Goal: Task Accomplishment & Management: Complete application form

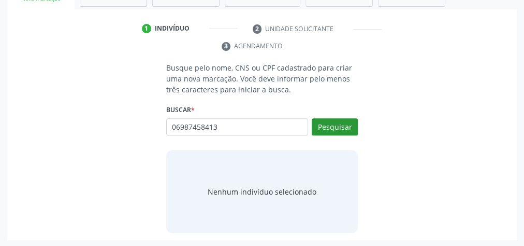
type input "06987458413"
click at [342, 124] on button "Pesquisar" at bounding box center [335, 127] width 46 height 18
type input "06987458413"
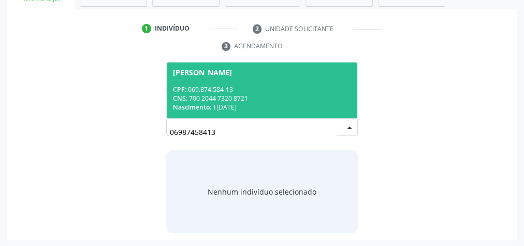
click at [273, 99] on div "CNS: 700 2044 7320 8721" at bounding box center [262, 98] width 178 height 9
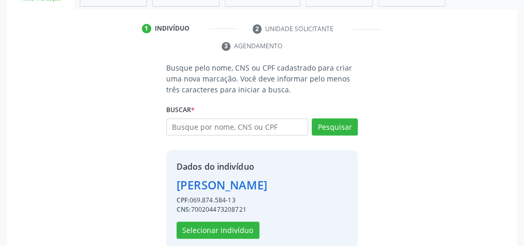
scroll to position [227, 0]
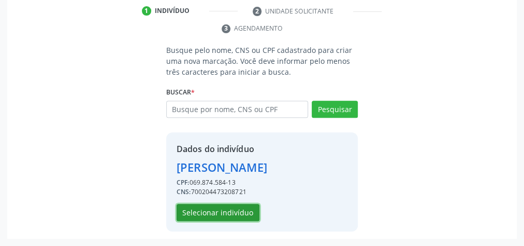
click at [249, 213] on button "Selecionar indivíduo" at bounding box center [218, 213] width 83 height 18
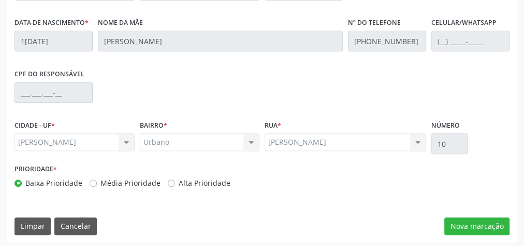
scroll to position [376, 0]
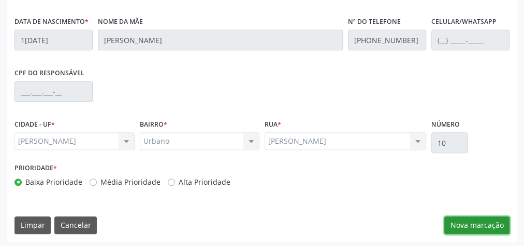
click at [484, 222] on button "Nova marcação" at bounding box center [476, 225] width 65 height 18
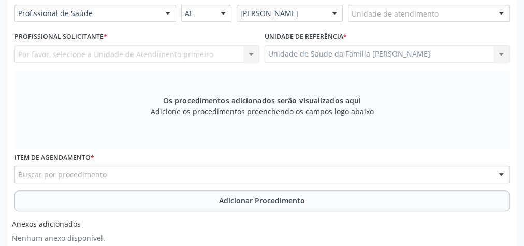
scroll to position [168, 0]
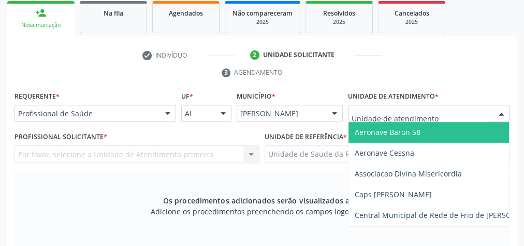
click at [460, 111] on div at bounding box center [429, 114] width 162 height 18
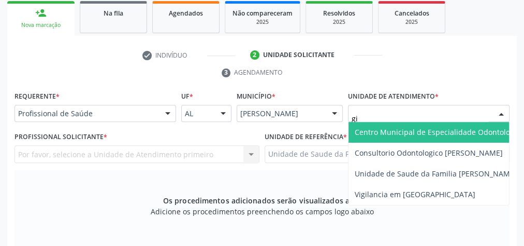
type input "gis"
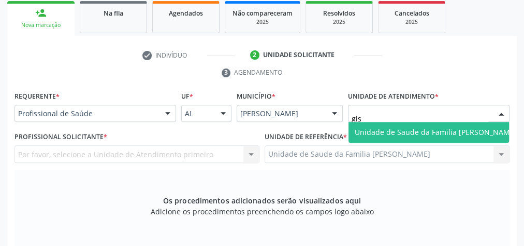
click at [474, 132] on span "Unidade de Saude da Familia [PERSON_NAME]" at bounding box center [436, 132] width 162 height 10
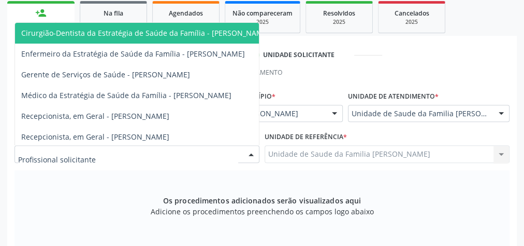
click at [251, 154] on div at bounding box center [251, 155] width 16 height 18
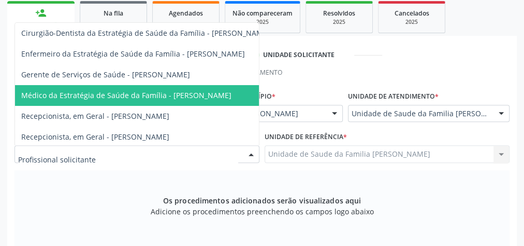
click at [220, 91] on span "Médico da Estratégia de Saúde da Família - [PERSON_NAME]" at bounding box center [126, 95] width 210 height 10
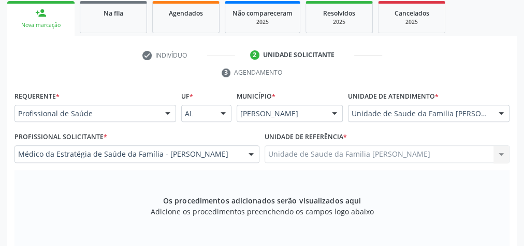
scroll to position [334, 0]
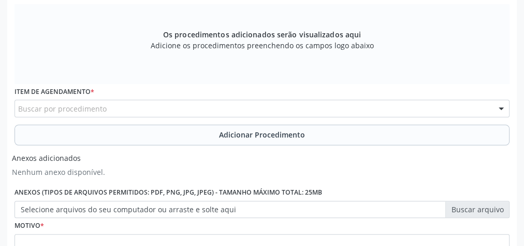
click at [217, 104] on div "Buscar por procedimento" at bounding box center [262, 108] width 495 height 18
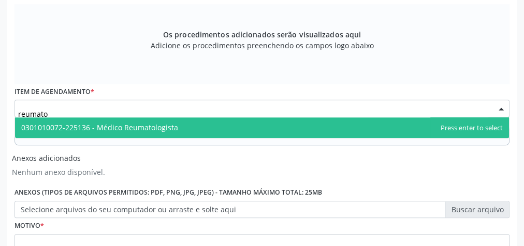
type input "reumatol"
click at [137, 122] on span "0301010072-225136 - Médico Reumatologista" at bounding box center [99, 127] width 157 height 10
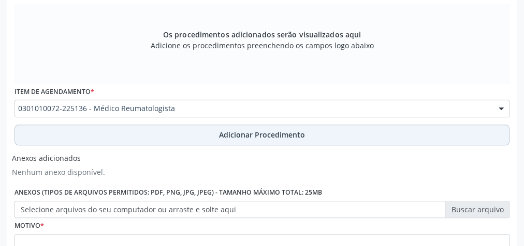
click at [255, 129] on span "Adicionar Procedimento" at bounding box center [262, 134] width 86 height 11
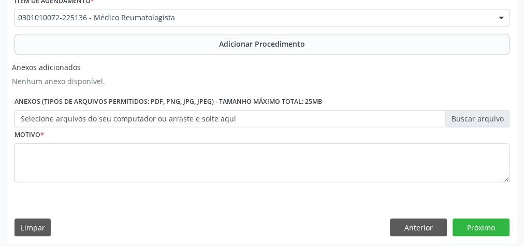
scroll to position [387, 0]
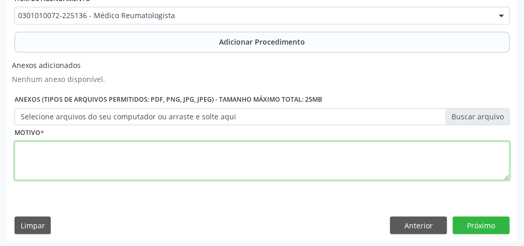
click at [247, 157] on textarea at bounding box center [262, 160] width 495 height 39
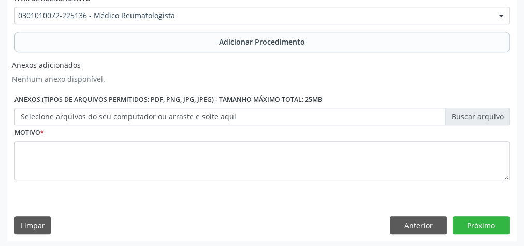
click at [470, 110] on label "Selecione arquivos do seu computador ou arraste e solte aqui" at bounding box center [262, 117] width 495 height 18
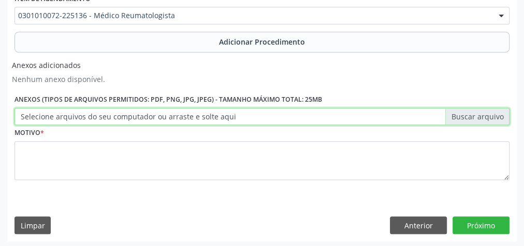
click at [470, 110] on input "Selecione arquivos do seu computador ou arraste e solte aqui" at bounding box center [262, 117] width 495 height 18
type input "C:\fakepath\reumatologia.jpeg"
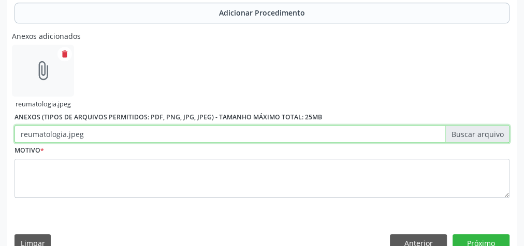
scroll to position [429, 0]
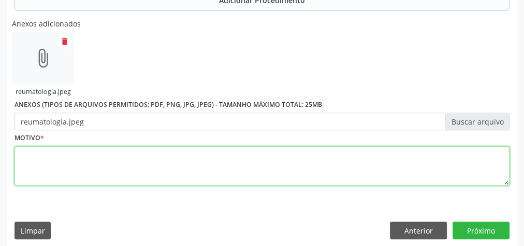
click at [151, 164] on textarea at bounding box center [262, 165] width 495 height 39
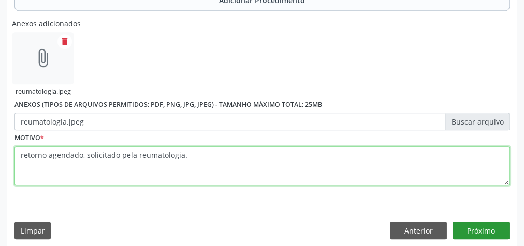
type textarea "retorno agendado, solicitado pela reumatologia."
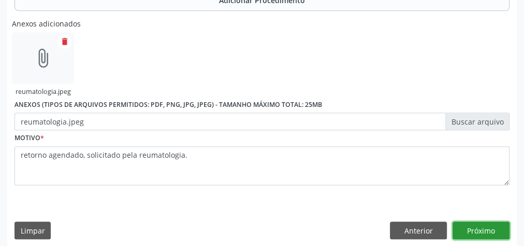
click at [493, 229] on button "Próximo" at bounding box center [481, 230] width 57 height 18
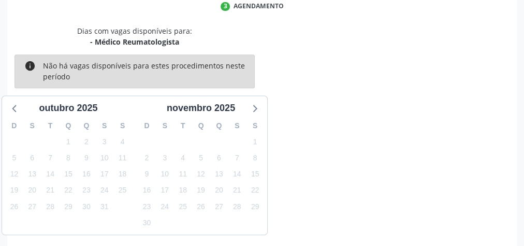
scroll to position [275, 0]
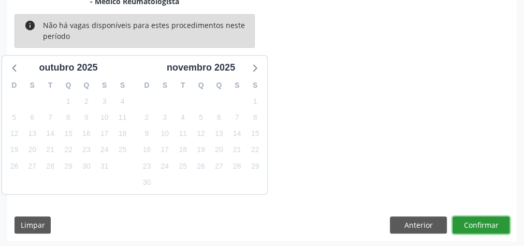
click at [493, 229] on button "Confirmar" at bounding box center [481, 225] width 57 height 18
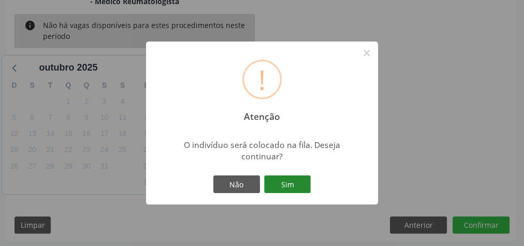
click at [292, 186] on button "Sim" at bounding box center [287, 184] width 47 height 18
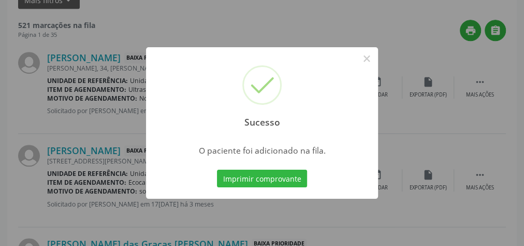
scroll to position [110, 0]
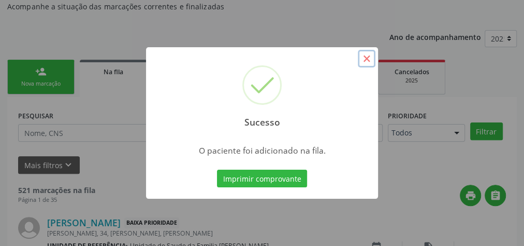
click at [366, 53] on button "×" at bounding box center [367, 59] width 18 height 18
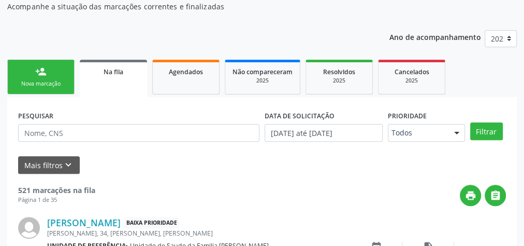
click at [42, 88] on link "person_add Nova marcação" at bounding box center [40, 77] width 67 height 35
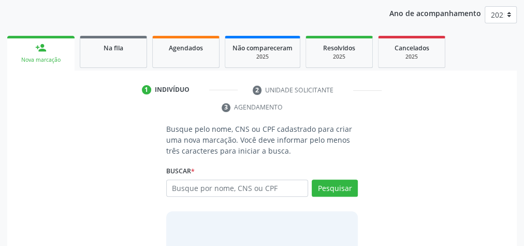
scroll to position [151, 0]
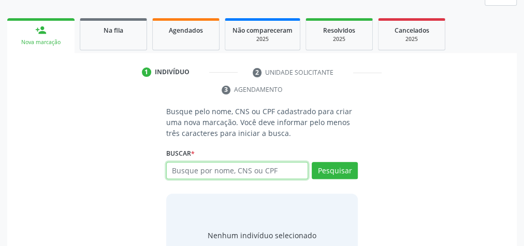
click at [246, 169] on input "text" at bounding box center [237, 171] width 142 height 18
type input "18376284401"
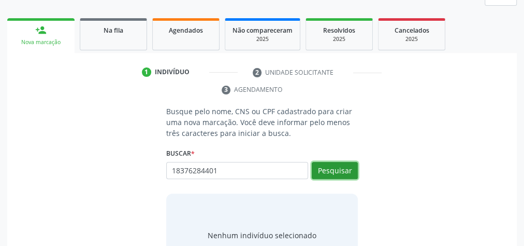
click at [323, 172] on button "Pesquisar" at bounding box center [335, 171] width 46 height 18
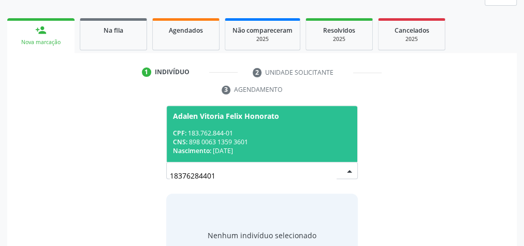
click at [255, 112] on div "Adalen Vitoria Felix Honorato" at bounding box center [226, 116] width 106 height 8
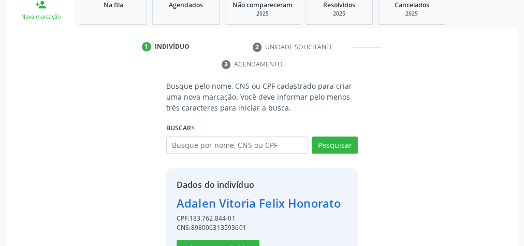
scroll to position [210, 0]
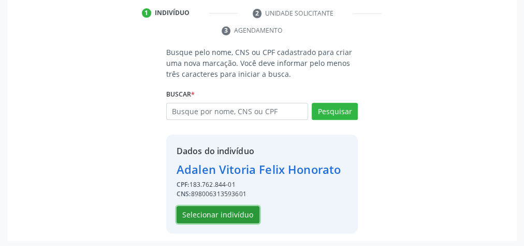
click at [236, 206] on button "Selecionar indivíduo" at bounding box center [218, 215] width 83 height 18
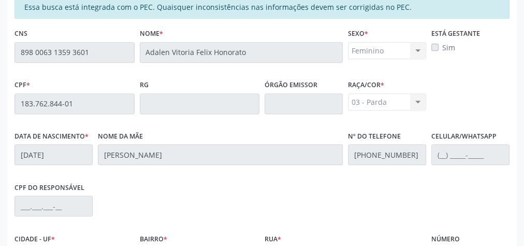
scroll to position [376, 0]
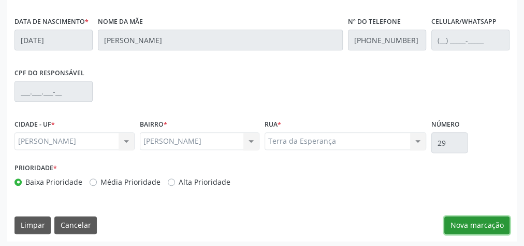
click at [488, 224] on button "Nova marcação" at bounding box center [476, 225] width 65 height 18
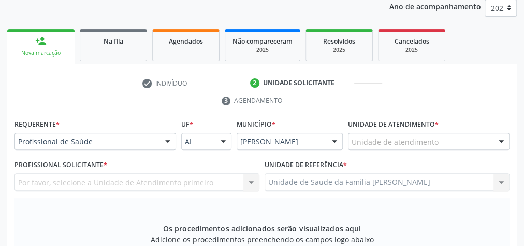
scroll to position [127, 0]
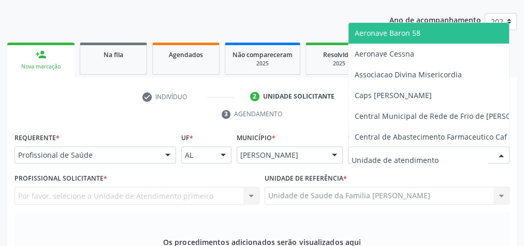
click at [437, 153] on div at bounding box center [429, 155] width 162 height 18
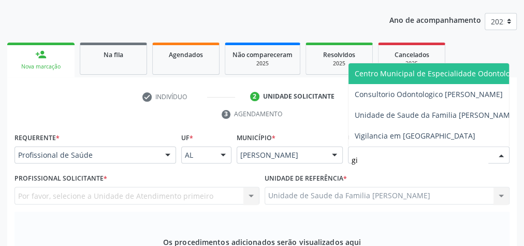
type input "gis"
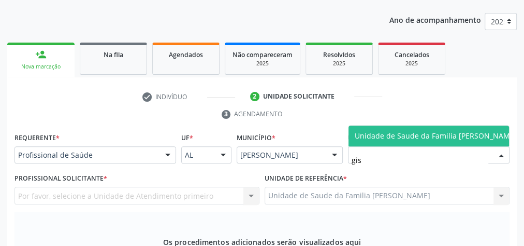
click at [429, 131] on span "Unidade de Saude da Familia [PERSON_NAME]" at bounding box center [436, 136] width 162 height 10
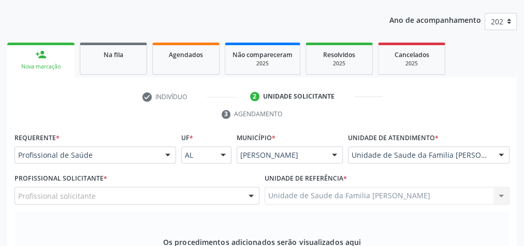
click at [254, 189] on div at bounding box center [251, 196] width 16 height 18
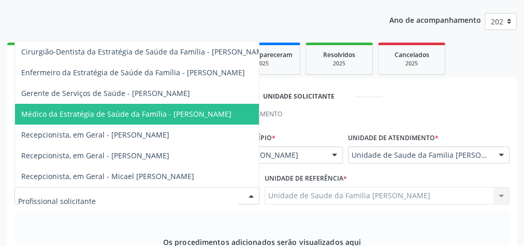
click at [185, 109] on span "Médico da Estratégia de Saúde da Família - [PERSON_NAME]" at bounding box center [126, 114] width 210 height 10
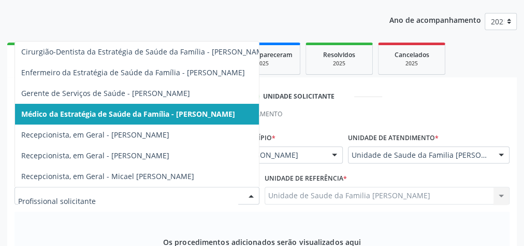
click at [247, 197] on div at bounding box center [251, 196] width 16 height 18
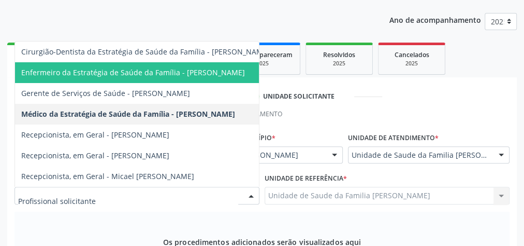
click at [226, 67] on span "Enfermeiro da Estratégia de Saúde da Família - [PERSON_NAME]" at bounding box center [133, 72] width 224 height 10
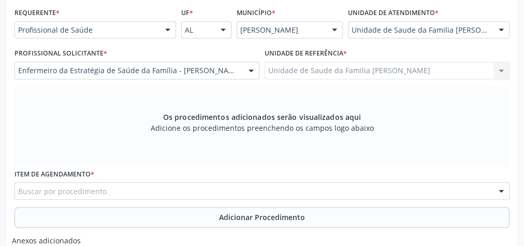
scroll to position [293, 0]
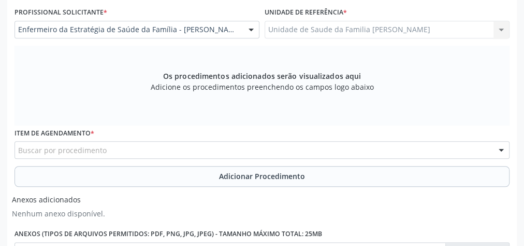
click at [212, 146] on div "Buscar por procedimento" at bounding box center [262, 150] width 495 height 18
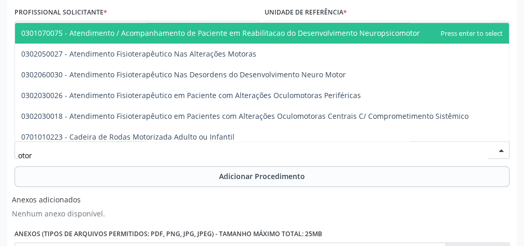
type input "otorr"
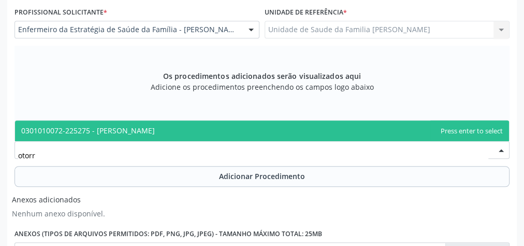
click at [200, 125] on span "0301010072-225275 - [PERSON_NAME]" at bounding box center [262, 130] width 494 height 21
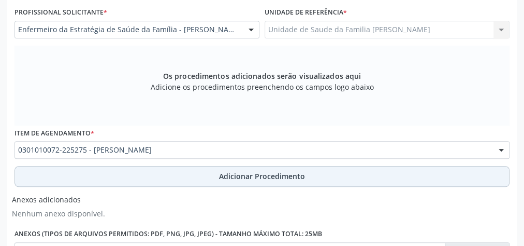
click at [262, 168] on button "Adicionar Procedimento" at bounding box center [262, 176] width 495 height 21
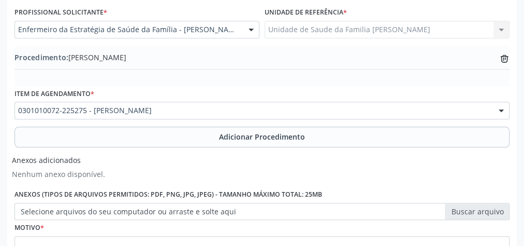
click at [487, 211] on label "Selecione arquivos do seu computador ou arraste e solte aqui" at bounding box center [262, 212] width 495 height 18
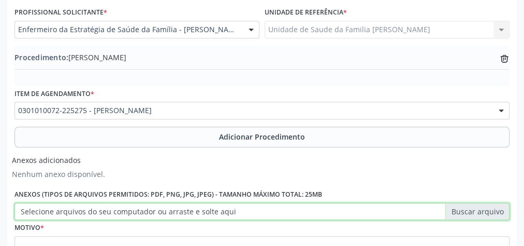
click at [487, 211] on input "Selecione arquivos do seu computador ou arraste e solte aqui" at bounding box center [262, 212] width 495 height 18
type input "C:\fakepath\otorrinol.jpeg"
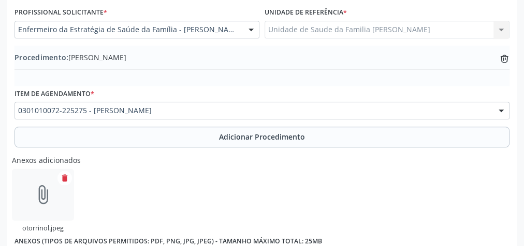
scroll to position [434, 0]
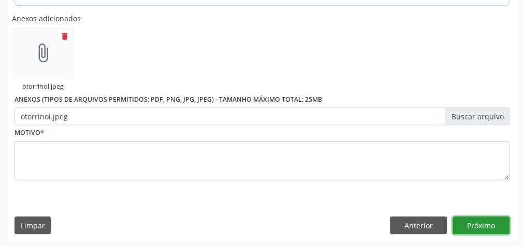
click at [481, 228] on button "Próximo" at bounding box center [481, 225] width 57 height 18
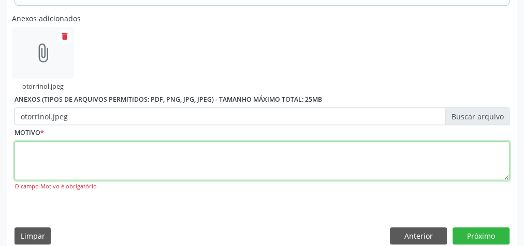
click at [180, 164] on textarea at bounding box center [262, 160] width 495 height 39
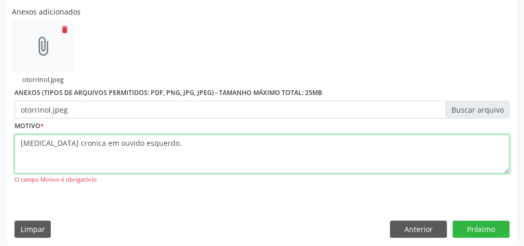
scroll to position [444, 0]
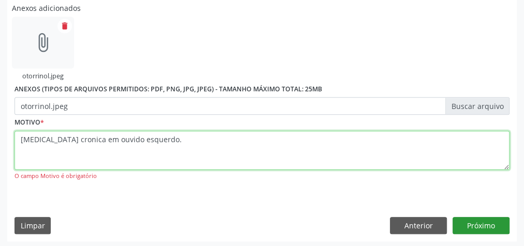
type textarea "[MEDICAL_DATA] cronica em ouvido esquerdo."
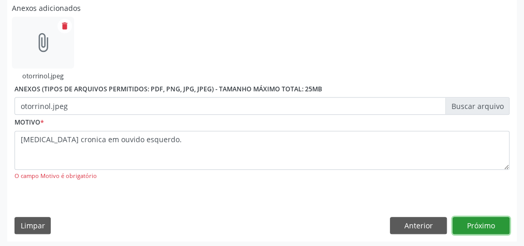
click at [500, 219] on button "Próximo" at bounding box center [481, 226] width 57 height 18
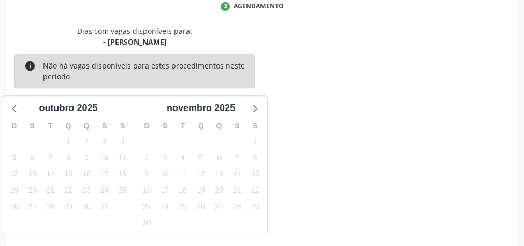
scroll to position [275, 0]
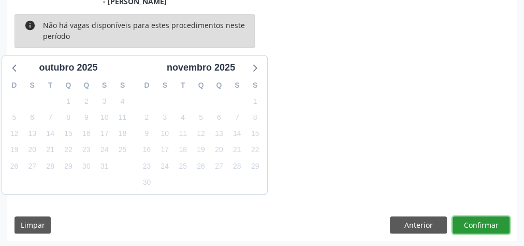
click at [488, 223] on button "Confirmar" at bounding box center [481, 225] width 57 height 18
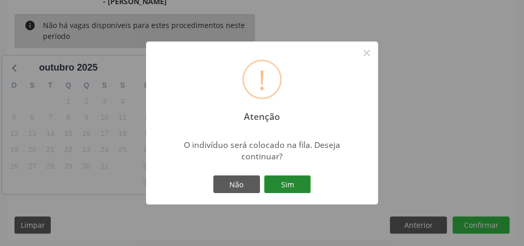
click at [296, 188] on button "Sim" at bounding box center [287, 184] width 47 height 18
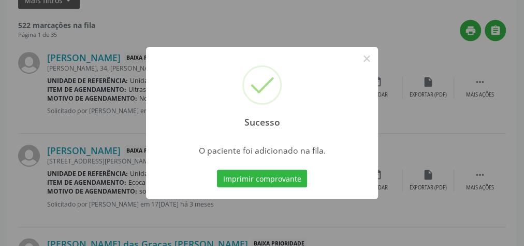
scroll to position [110, 0]
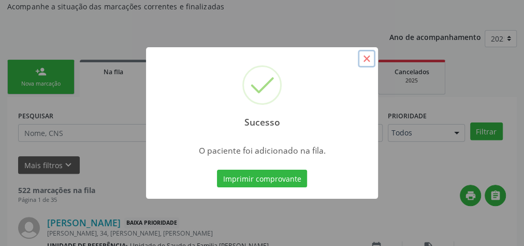
click at [363, 58] on button "×" at bounding box center [367, 59] width 18 height 18
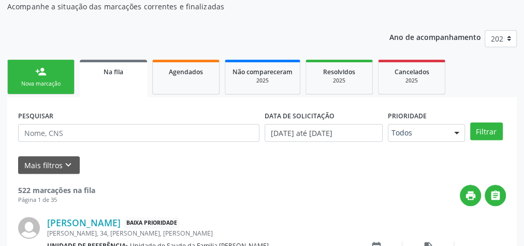
click at [41, 77] on link "person_add Nova marcação" at bounding box center [40, 77] width 67 height 35
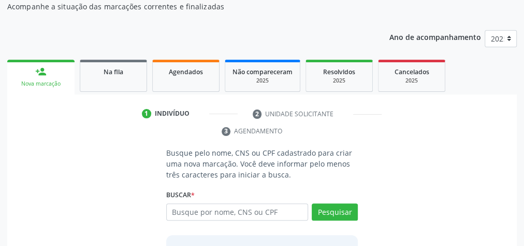
click at [6, 224] on div "Acompanhamento Acompanhe a situação das marcações correntes e finalizadas Relat…" at bounding box center [262, 147] width 524 height 370
click at [264, 212] on input "text" at bounding box center [237, 212] width 142 height 18
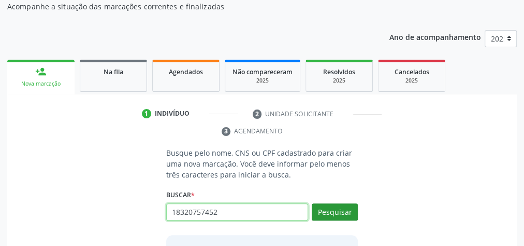
type input "18320757452"
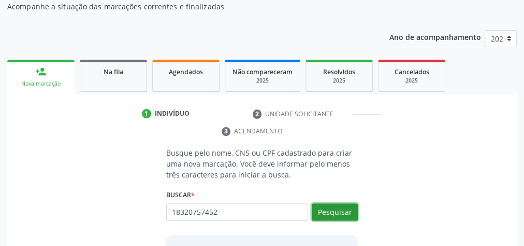
click at [339, 217] on button "Pesquisar" at bounding box center [335, 212] width 46 height 18
type input "18320757452"
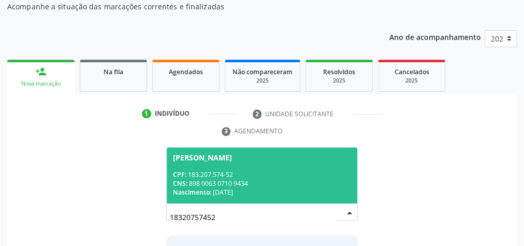
click at [232, 160] on div "[PERSON_NAME]" at bounding box center [202, 157] width 59 height 8
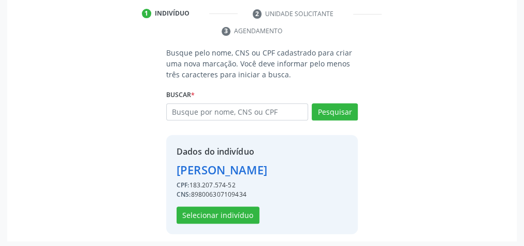
scroll to position [210, 0]
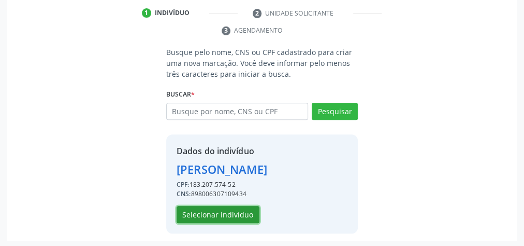
click at [234, 208] on button "Selecionar indivíduo" at bounding box center [218, 215] width 83 height 18
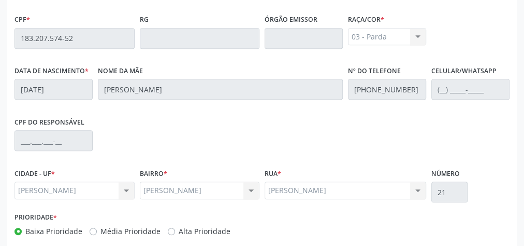
scroll to position [376, 0]
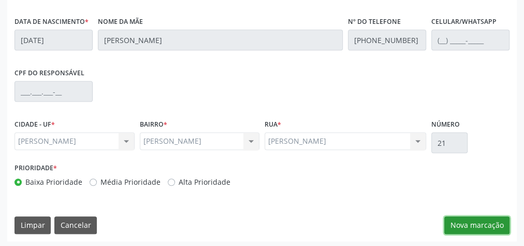
click at [485, 220] on button "Nova marcação" at bounding box center [476, 225] width 65 height 18
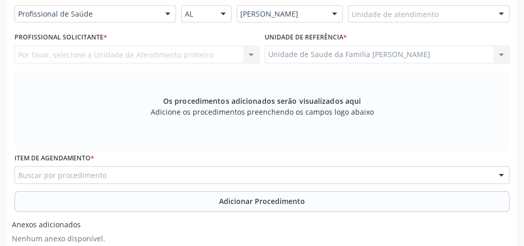
scroll to position [210, 0]
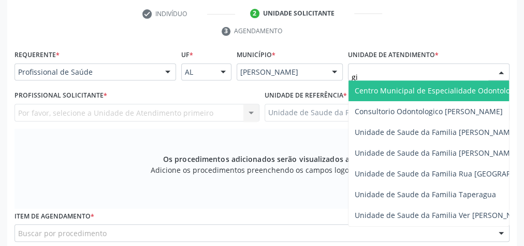
type input "gis"
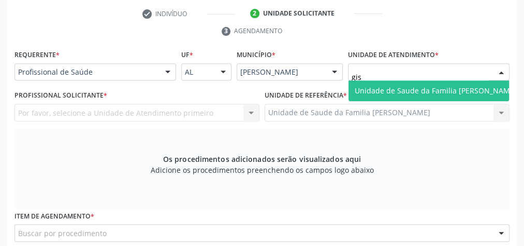
click at [434, 92] on span "Unidade de Saude da Familia [PERSON_NAME]" at bounding box center [436, 90] width 162 height 10
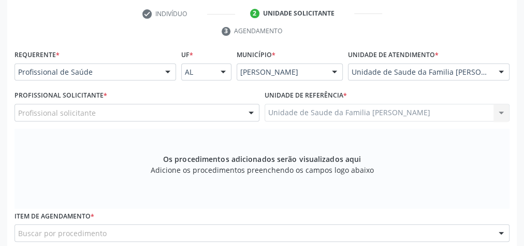
click at [250, 113] on div at bounding box center [251, 113] width 16 height 18
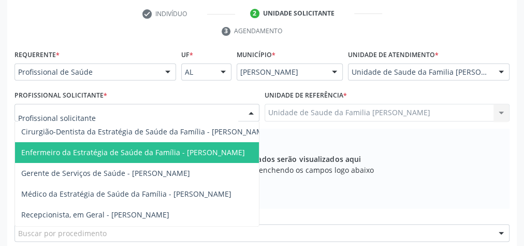
click at [190, 153] on span "Enfermeiro da Estratégia de Saúde da Família - [PERSON_NAME]" at bounding box center [133, 152] width 224 height 10
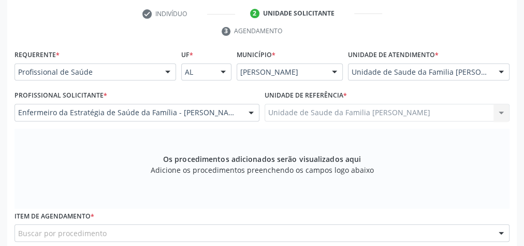
scroll to position [334, 0]
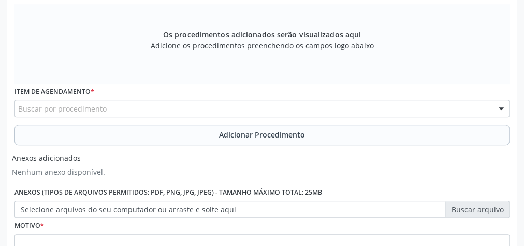
click at [200, 102] on div "Buscar por procedimento" at bounding box center [262, 108] width 495 height 18
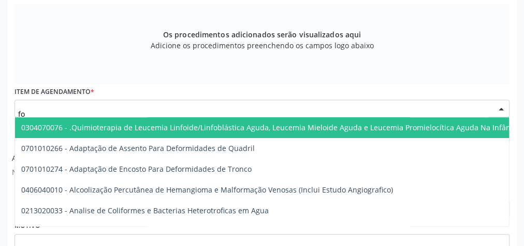
type input "fon"
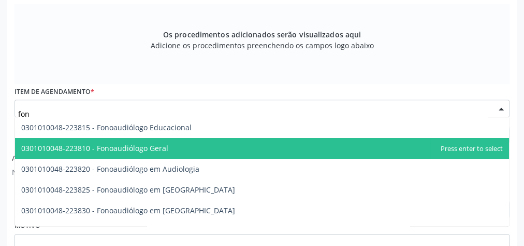
click at [160, 147] on span "0301010048-223810 - Fonoaudiólogo Geral" at bounding box center [94, 148] width 147 height 10
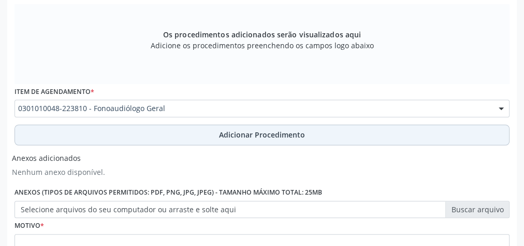
click at [275, 127] on button "Adicionar Procedimento" at bounding box center [262, 134] width 495 height 21
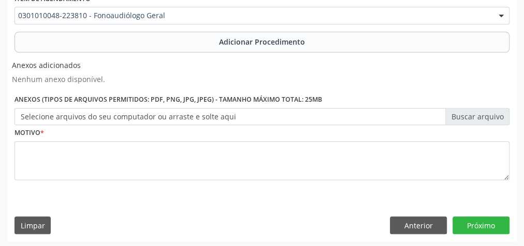
scroll to position [387, 0]
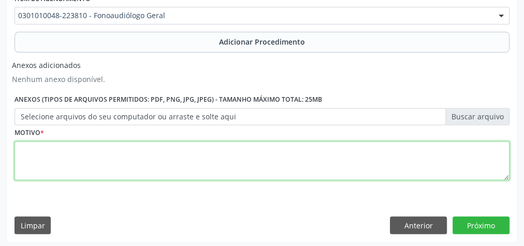
click at [204, 161] on textarea at bounding box center [262, 160] width 495 height 39
type textarea "menor apresentando gagueira, segundo a genitora."
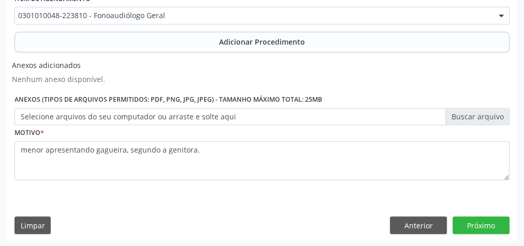
click at [466, 111] on label "Selecione arquivos do seu computador ou arraste e solte aqui" at bounding box center [262, 117] width 495 height 18
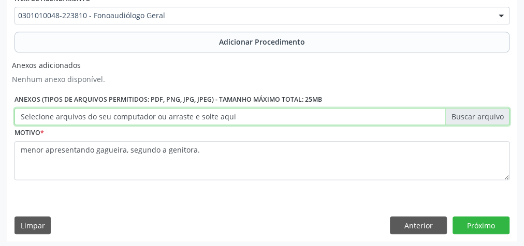
click at [466, 111] on input "Selecione arquivos do seu computador ou arraste e solte aqui" at bounding box center [262, 117] width 495 height 18
type input "C:\fakepath\fono.jpeg"
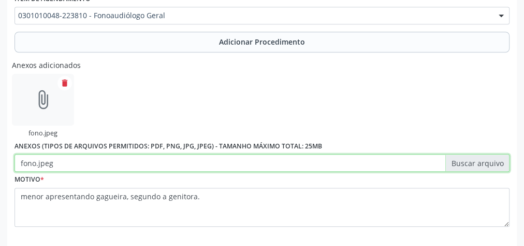
scroll to position [434, 0]
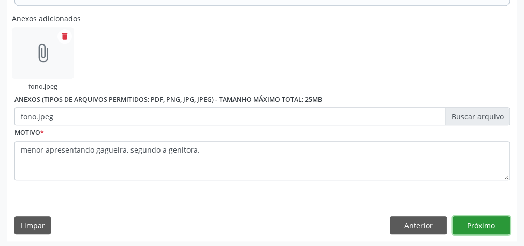
click at [480, 221] on button "Próximo" at bounding box center [481, 225] width 57 height 18
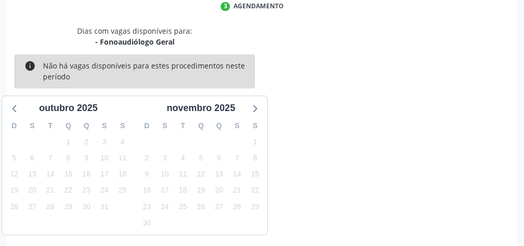
scroll to position [275, 0]
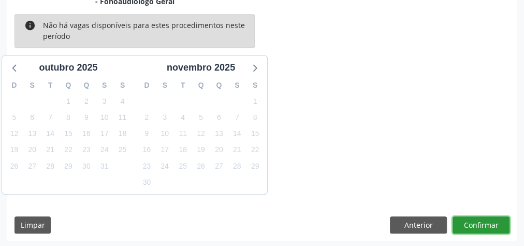
click at [480, 221] on button "Confirmar" at bounding box center [481, 225] width 57 height 18
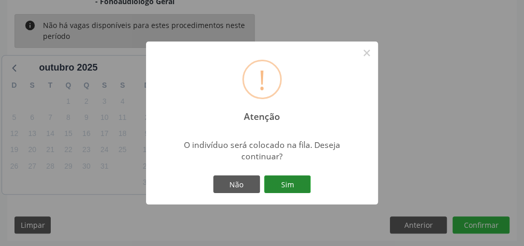
click at [290, 182] on button "Sim" at bounding box center [287, 184] width 47 height 18
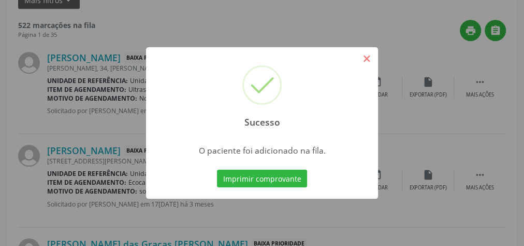
scroll to position [110, 0]
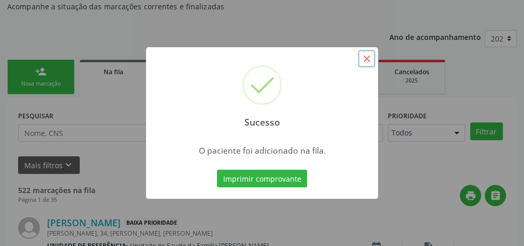
click at [365, 62] on button "×" at bounding box center [367, 59] width 18 height 18
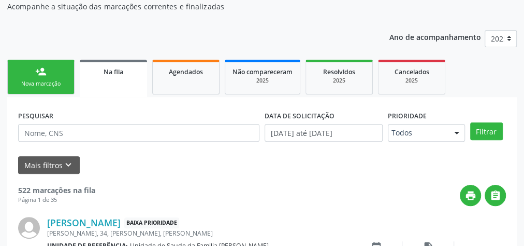
click at [59, 74] on link "person_add Nova marcação" at bounding box center [40, 77] width 67 height 35
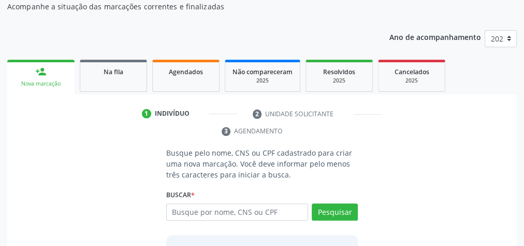
click at [7, 227] on div "Busque pelo nome, CNS ou CPF cadastrado para criar uma nova marcação. Você deve…" at bounding box center [262, 236] width 510 height 178
drag, startPoint x: 7, startPoint y: 230, endPoint x: 272, endPoint y: 37, distance: 327.8
click at [272, 37] on div "Ano de acompanhamento 2025 person_add Nova marcação Na fila Agendados Não compa…" at bounding box center [262, 174] width 510 height 303
click at [231, 207] on input "text" at bounding box center [237, 212] width 142 height 18
type input "2"
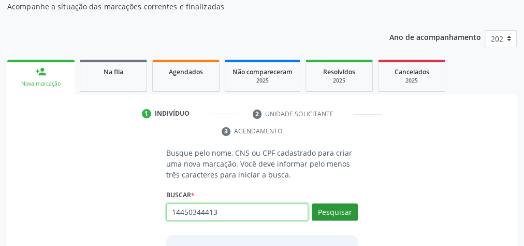
type input "14450344413"
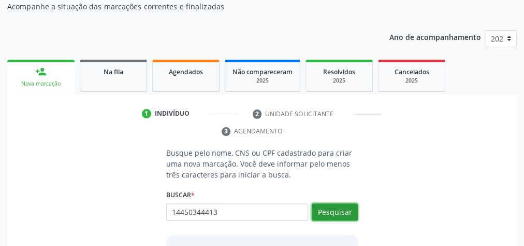
click at [336, 210] on button "Pesquisar" at bounding box center [335, 212] width 46 height 18
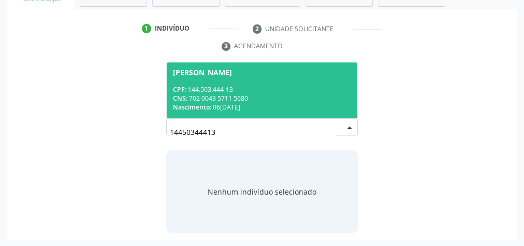
click at [303, 91] on div "CPF: 144.503.444-13" at bounding box center [262, 89] width 178 height 9
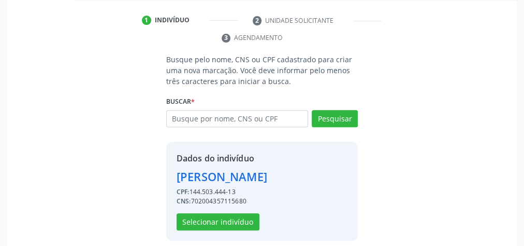
scroll to position [210, 0]
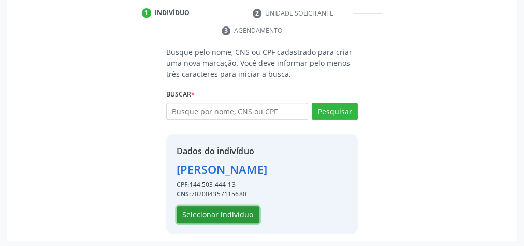
click at [231, 207] on button "Selecionar indivíduo" at bounding box center [218, 215] width 83 height 18
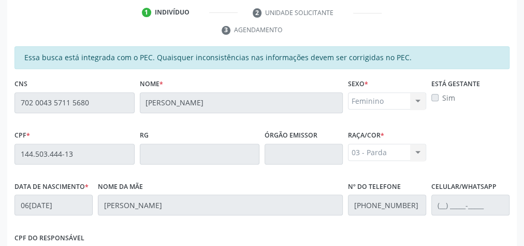
scroll to position [376, 0]
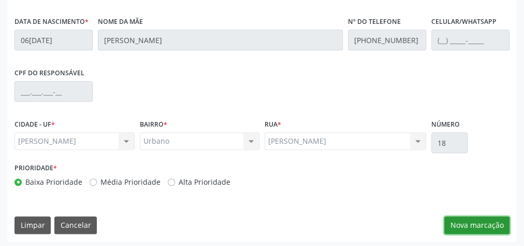
click at [470, 216] on button "Nova marcação" at bounding box center [476, 225] width 65 height 18
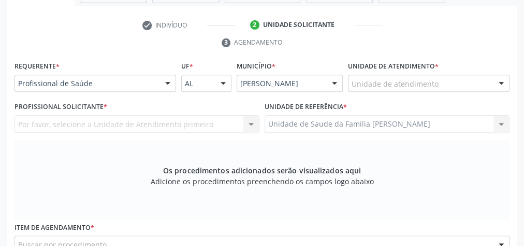
scroll to position [168, 0]
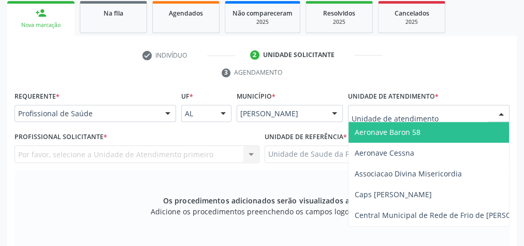
click at [442, 105] on div at bounding box center [429, 114] width 162 height 18
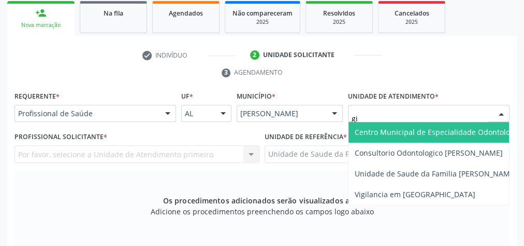
type input "gis"
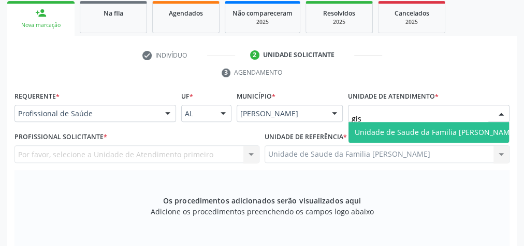
click at [434, 135] on span "Unidade de Saude da Familia [PERSON_NAME]" at bounding box center [436, 132] width 162 height 10
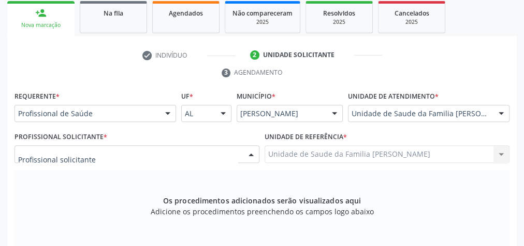
click at [251, 153] on div at bounding box center [251, 155] width 16 height 18
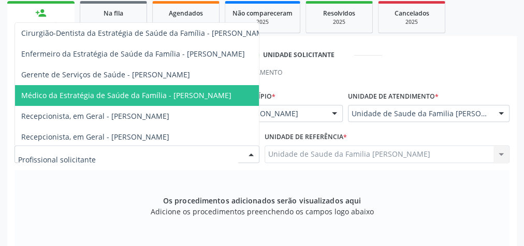
click at [221, 99] on span "Médico da Estratégia de Saúde da Família - [PERSON_NAME]" at bounding box center [145, 95] width 261 height 21
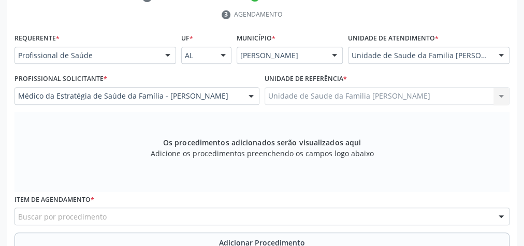
scroll to position [293, 0]
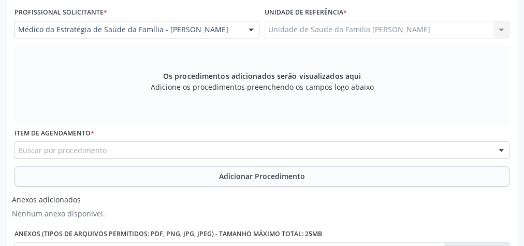
click at [218, 141] on div "Buscar por procedimento" at bounding box center [262, 150] width 495 height 18
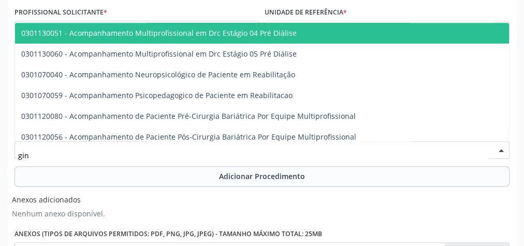
type input "gine"
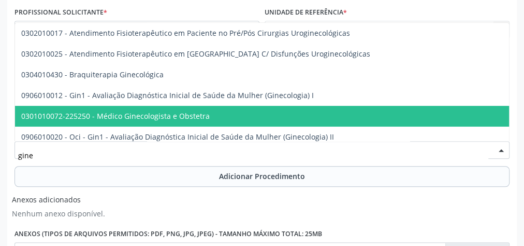
click at [203, 113] on span "0301010072-225250 - Médico Ginecologista e Obstetra" at bounding box center [115, 116] width 189 height 10
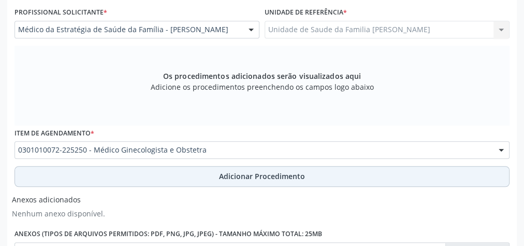
click at [259, 170] on span "Adicionar Procedimento" at bounding box center [262, 175] width 86 height 11
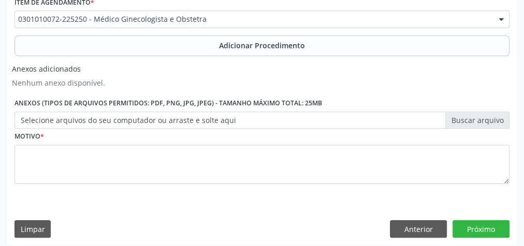
scroll to position [387, 0]
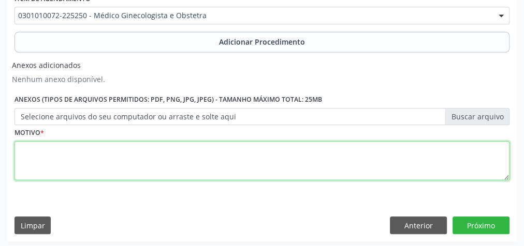
click at [171, 149] on textarea at bounding box center [262, 160] width 495 height 39
type textarea "menstruacao irregular, mesmo em uso de anticoncepcionais."
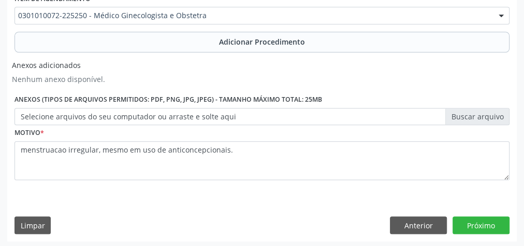
click at [479, 111] on label "Selecione arquivos do seu computador ou arraste e solte aqui" at bounding box center [262, 117] width 495 height 18
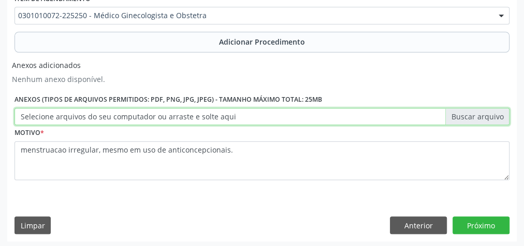
click at [479, 111] on input "Selecione arquivos do seu computador ou arraste e solte aqui" at bounding box center [262, 117] width 495 height 18
type input "C:\fakepath\ginecologia.jpeg"
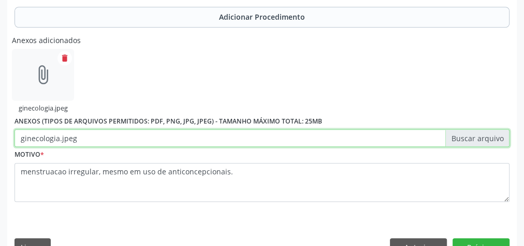
scroll to position [434, 0]
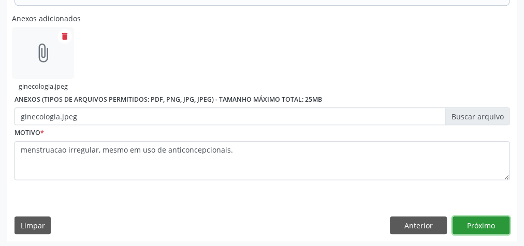
click at [479, 225] on button "Próximo" at bounding box center [481, 225] width 57 height 18
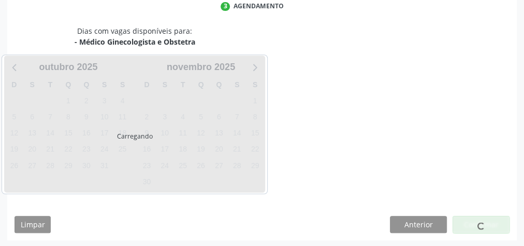
scroll to position [275, 0]
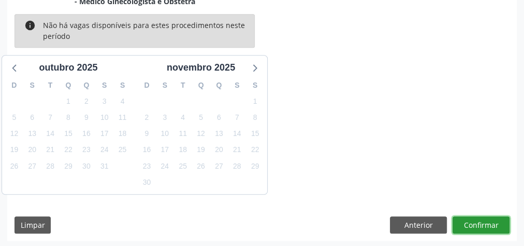
click at [479, 225] on button "Confirmar" at bounding box center [481, 225] width 57 height 18
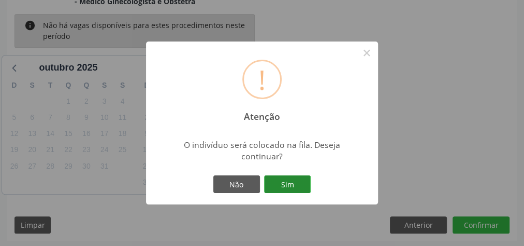
click at [290, 184] on button "Sim" at bounding box center [287, 184] width 47 height 18
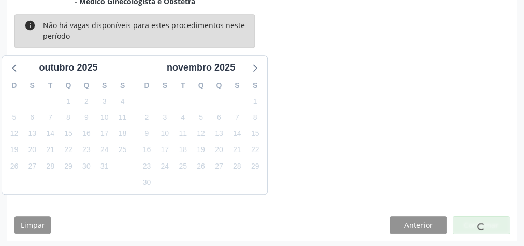
scroll to position [110, 0]
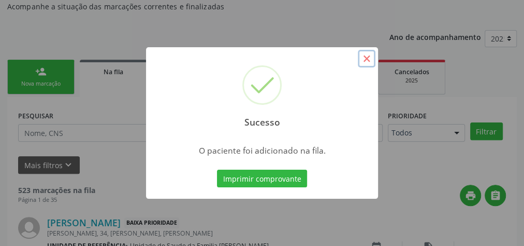
click at [368, 60] on button "×" at bounding box center [367, 59] width 18 height 18
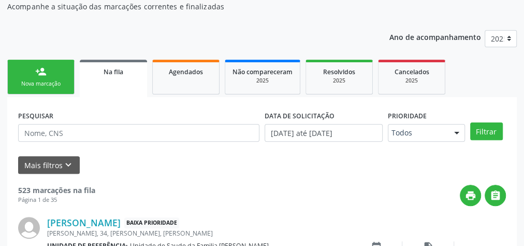
click at [46, 77] on link "person_add Nova marcação" at bounding box center [40, 77] width 67 height 35
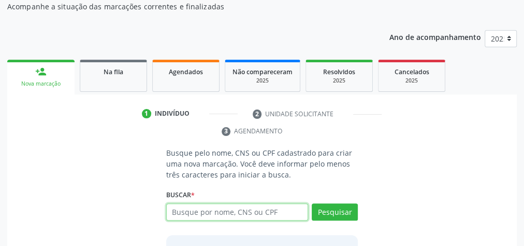
click at [219, 210] on input "text" at bounding box center [237, 212] width 142 height 18
click at [230, 209] on input "text" at bounding box center [237, 212] width 142 height 18
type input "1445034413"
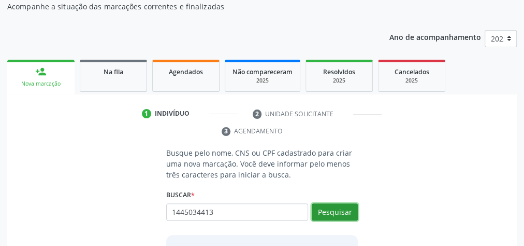
click at [337, 203] on button "Pesquisar" at bounding box center [335, 212] width 46 height 18
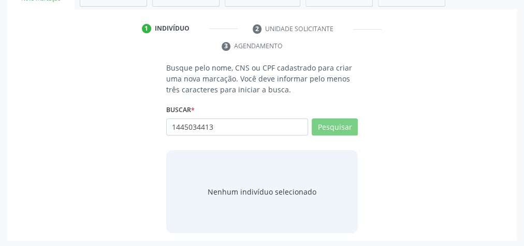
scroll to position [195, 0]
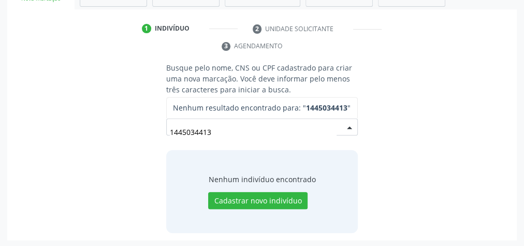
click at [242, 122] on input "1445034413" at bounding box center [253, 132] width 167 height 21
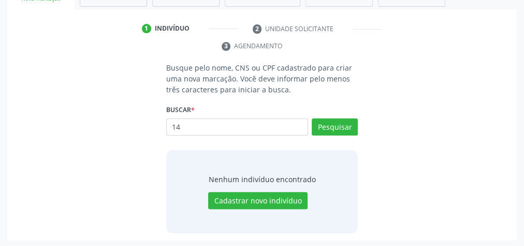
type input "1"
type input "14450344413"
click at [338, 125] on button "Pesquisar" at bounding box center [335, 127] width 46 height 18
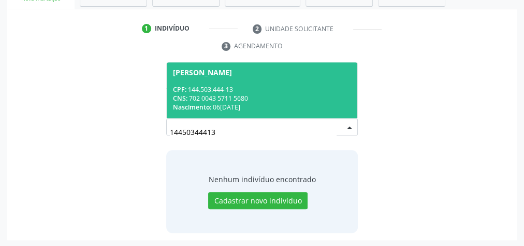
click at [294, 108] on div "Nascimento: [DATE]" at bounding box center [262, 107] width 178 height 9
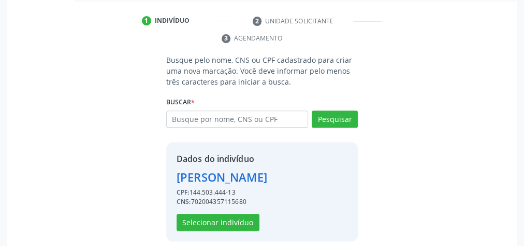
scroll to position [210, 0]
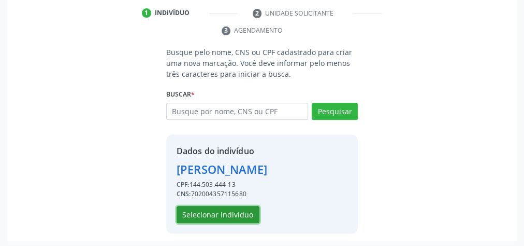
click at [224, 209] on button "Selecionar indivíduo" at bounding box center [218, 215] width 83 height 18
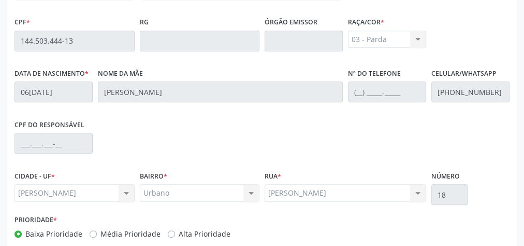
scroll to position [376, 0]
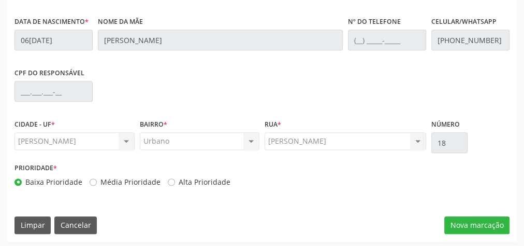
click at [474, 212] on div "Essa busca está integrada com o PEC. Quaisquer inconsistências nas informações …" at bounding box center [262, 60] width 510 height 359
click at [474, 220] on button "Nova marcação" at bounding box center [476, 225] width 65 height 18
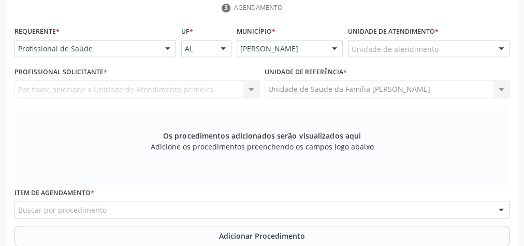
scroll to position [210, 0]
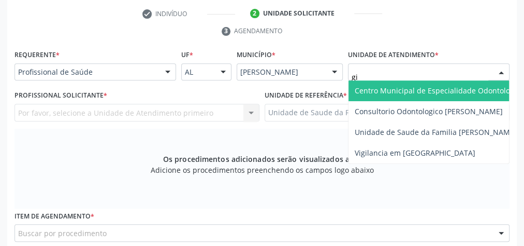
type input "gis"
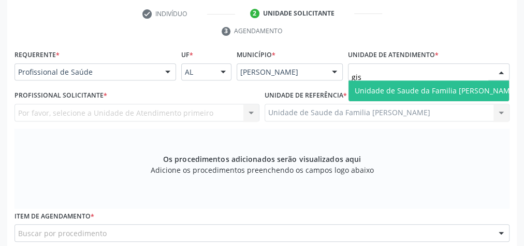
click at [388, 88] on span "Unidade de Saude da Familia [PERSON_NAME]" at bounding box center [436, 90] width 162 height 10
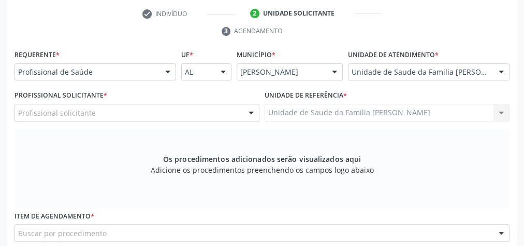
click at [243, 111] on div at bounding box center [251, 113] width 16 height 18
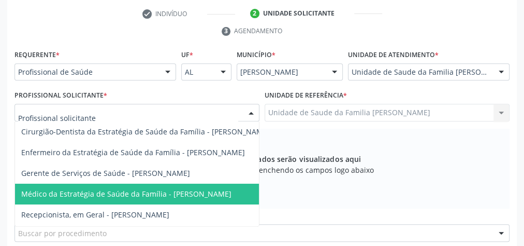
click at [211, 190] on span "Médico da Estratégia de Saúde da Família - [PERSON_NAME]" at bounding box center [126, 194] width 210 height 10
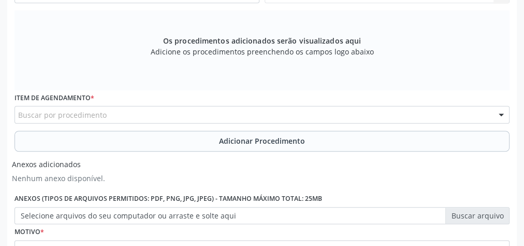
scroll to position [334, 0]
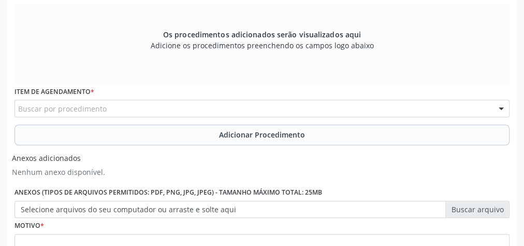
click at [232, 108] on div "Buscar por procedimento" at bounding box center [262, 108] width 495 height 18
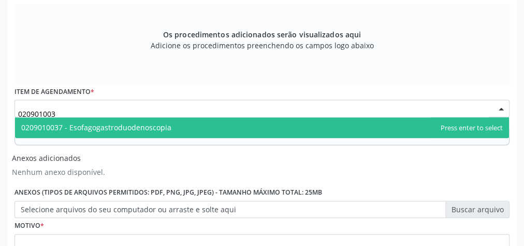
type input "0209010037"
click at [168, 128] on span "0209010037 - Esofagogastroduodenoscopia" at bounding box center [96, 127] width 150 height 10
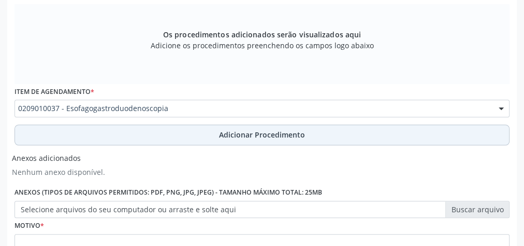
click at [251, 134] on span "Adicionar Procedimento" at bounding box center [262, 134] width 86 height 11
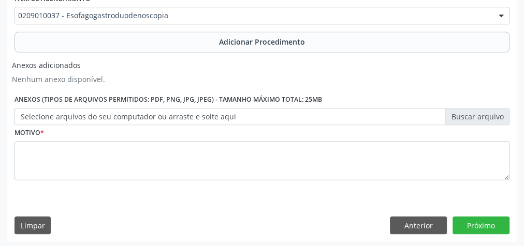
scroll to position [387, 0]
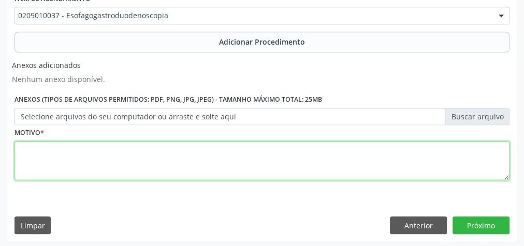
click at [209, 148] on textarea at bounding box center [262, 160] width 495 height 39
type textarea "dornepigastrica+ refluxo gastroesofagico."
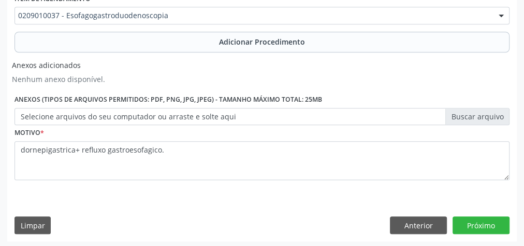
click at [485, 116] on label "Selecione arquivos do seu computador ou arraste e solte aqui" at bounding box center [262, 117] width 495 height 18
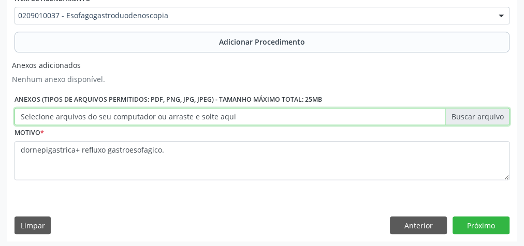
click at [485, 116] on input "Selecione arquivos do seu computador ou arraste e solte aqui" at bounding box center [262, 117] width 495 height 18
type input "C:\fakepath\esofg.jpeg"
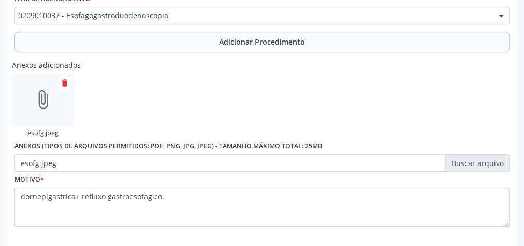
click at [486, 159] on label "esofg.jpeg" at bounding box center [262, 163] width 495 height 18
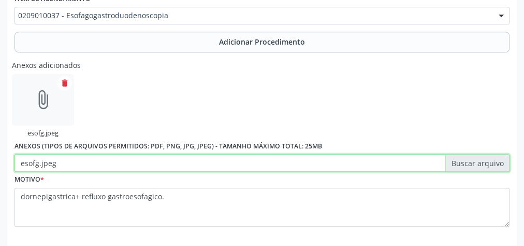
click at [486, 159] on input "esofg.jpeg" at bounding box center [262, 163] width 495 height 18
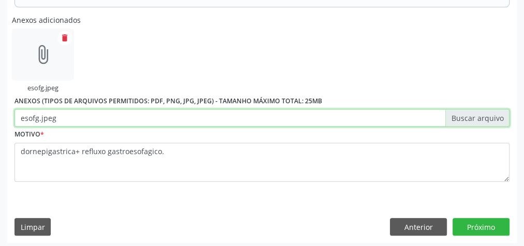
scroll to position [434, 0]
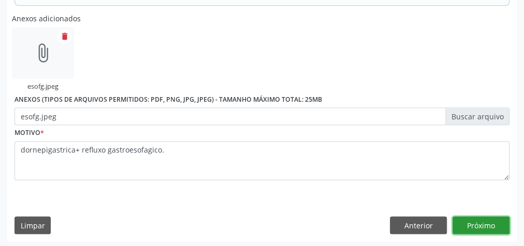
click at [481, 216] on button "Próximo" at bounding box center [481, 225] width 57 height 18
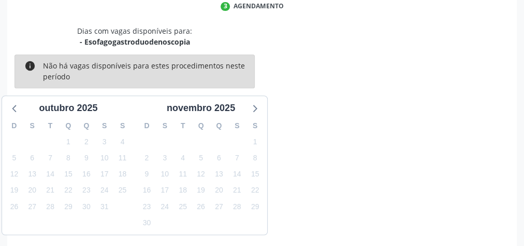
scroll to position [275, 0]
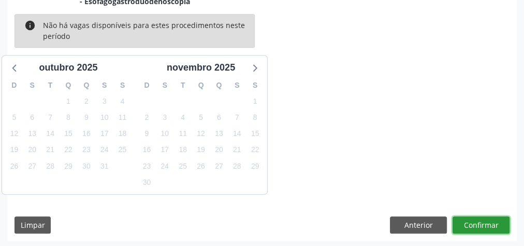
click at [479, 220] on button "Confirmar" at bounding box center [481, 225] width 57 height 18
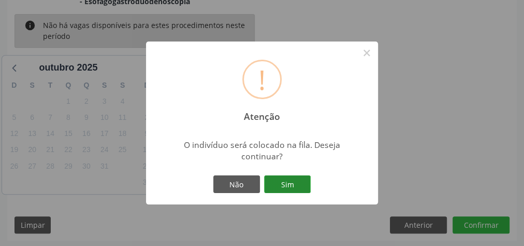
click at [292, 182] on button "Sim" at bounding box center [287, 184] width 47 height 18
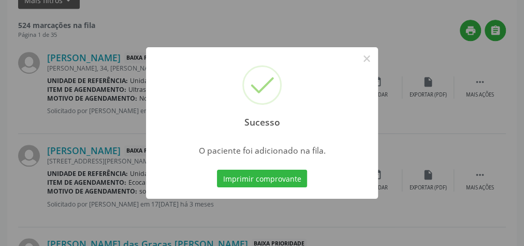
scroll to position [110, 0]
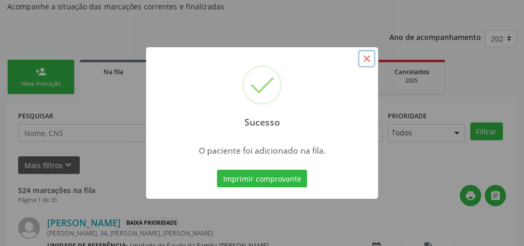
click at [367, 62] on button "×" at bounding box center [367, 59] width 18 height 18
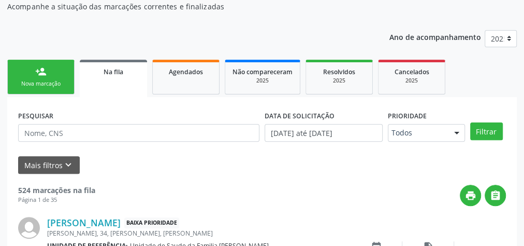
click at [61, 84] on div "Nova marcação" at bounding box center [41, 84] width 52 height 8
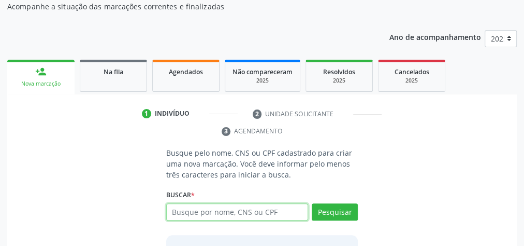
click at [204, 214] on input "text" at bounding box center [237, 212] width 142 height 18
type input "17824631435"
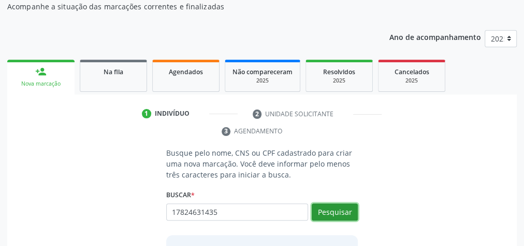
click at [341, 209] on button "Pesquisar" at bounding box center [335, 212] width 46 height 18
type input "17824631435"
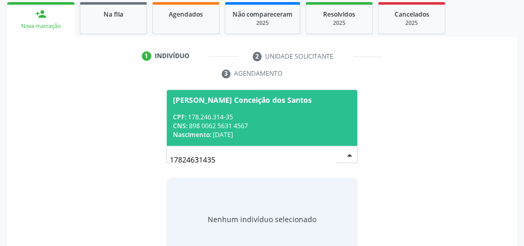
scroll to position [195, 0]
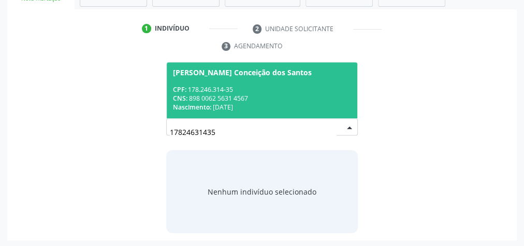
click at [238, 82] on span "[PERSON_NAME] Conceição dos Santos CPF: 178.246.314-35 CNS: 898 0062 5631 4567 …" at bounding box center [262, 89] width 191 height 55
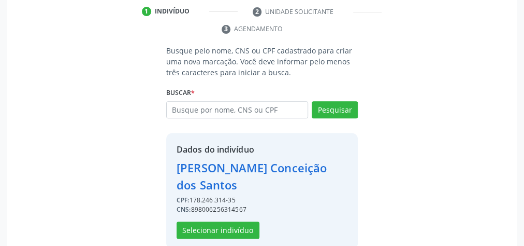
scroll to position [227, 0]
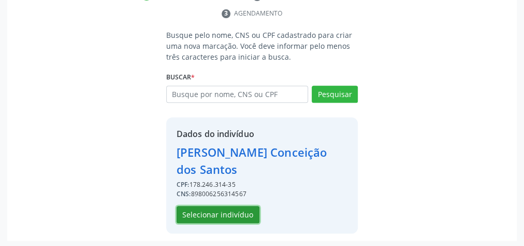
click at [232, 218] on button "Selecionar indivíduo" at bounding box center [218, 215] width 83 height 18
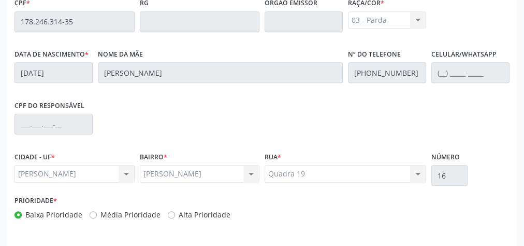
scroll to position [376, 0]
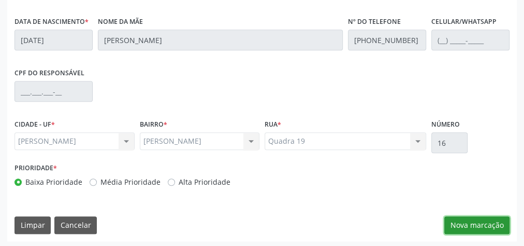
click at [453, 222] on button "Nova marcação" at bounding box center [476, 225] width 65 height 18
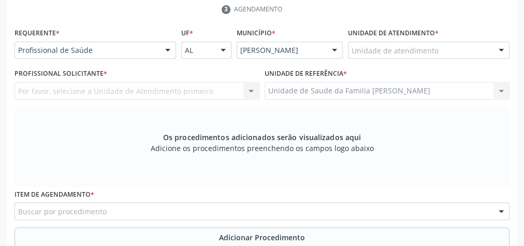
scroll to position [210, 0]
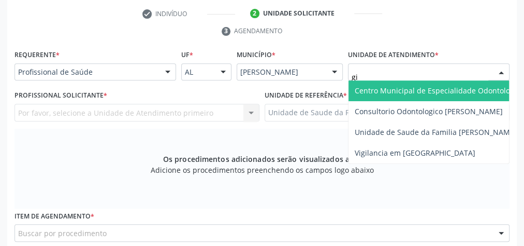
type input "gis"
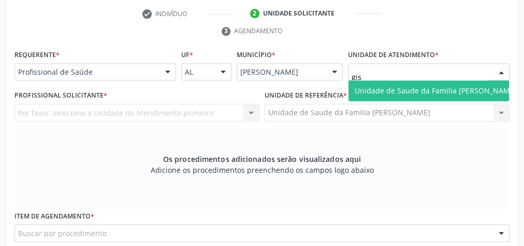
click at [422, 96] on span "Unidade de Saude da Familia [PERSON_NAME]" at bounding box center [436, 90] width 175 height 21
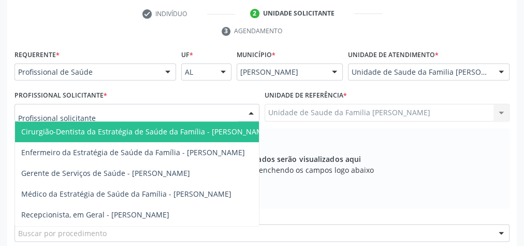
click at [253, 112] on div at bounding box center [251, 113] width 16 height 18
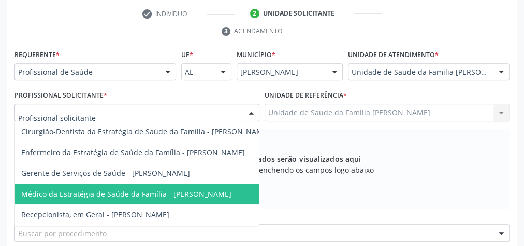
click at [225, 193] on span "Médico da Estratégia de Saúde da Família - [PERSON_NAME]" at bounding box center [126, 194] width 210 height 10
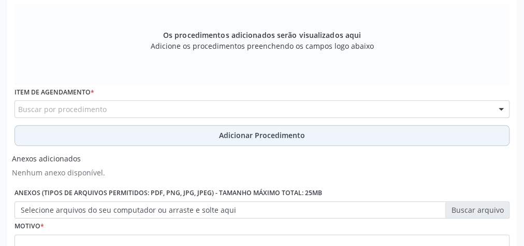
scroll to position [334, 0]
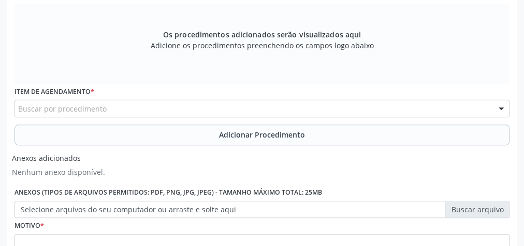
click at [283, 107] on div "Buscar por procedimento" at bounding box center [262, 108] width 495 height 18
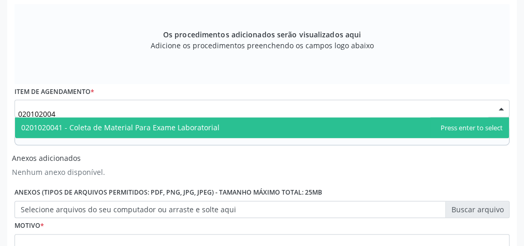
type input "0201020041"
click at [214, 122] on span "0201020041 - Coleta de Material Para Exame Laboratorial" at bounding box center [120, 127] width 198 height 10
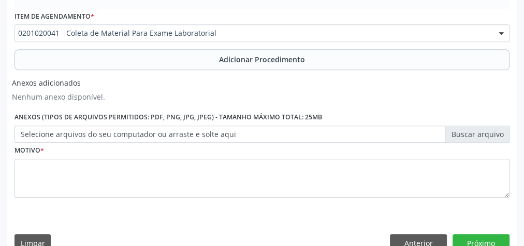
scroll to position [417, 0]
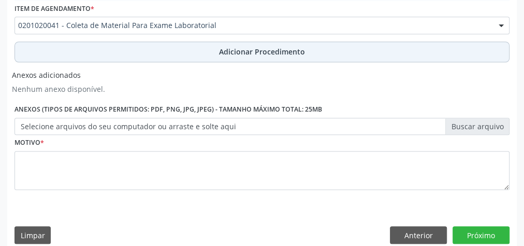
click at [267, 53] on span "Adicionar Procedimento" at bounding box center [262, 51] width 86 height 11
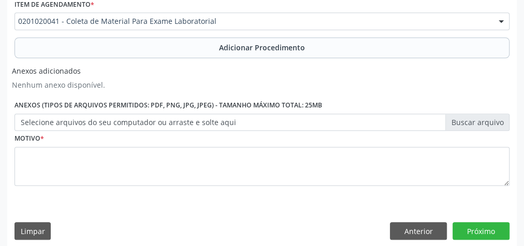
scroll to position [387, 0]
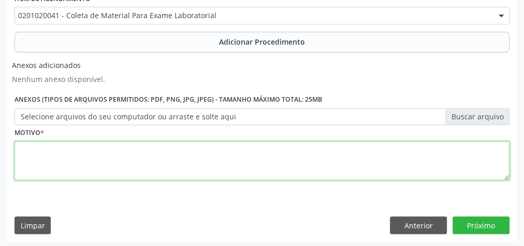
click at [226, 154] on textarea at bounding box center [262, 160] width 495 height 39
type textarea "dor abdominal+ febre esporadica"
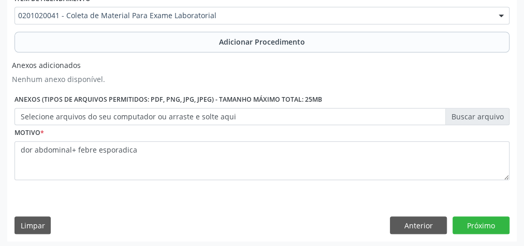
click at [474, 113] on label "Selecione arquivos do seu computador ou arraste e solte aqui" at bounding box center [262, 117] width 495 height 18
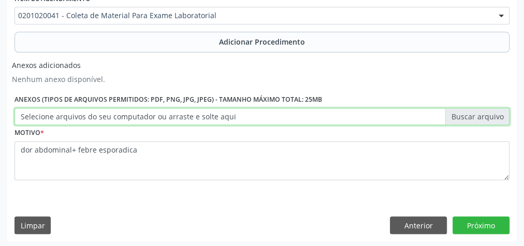
click at [474, 113] on input "Selecione arquivos do seu computador ou arraste e solte aqui" at bounding box center [262, 117] width 495 height 18
type input "C:\fakepath\lbt.jpeg"
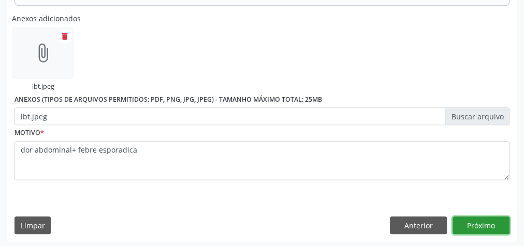
click at [493, 223] on button "Próximo" at bounding box center [481, 225] width 57 height 18
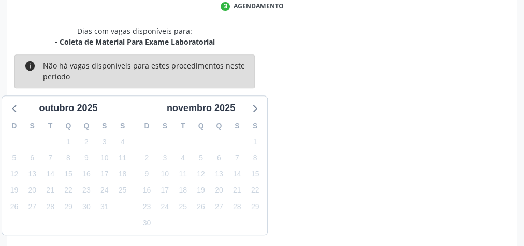
scroll to position [275, 0]
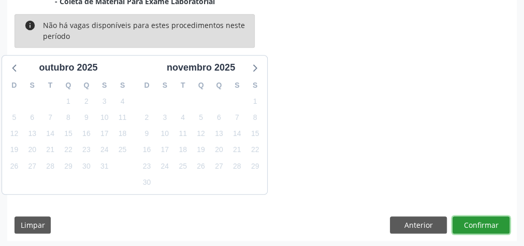
click at [489, 223] on button "Confirmar" at bounding box center [481, 225] width 57 height 18
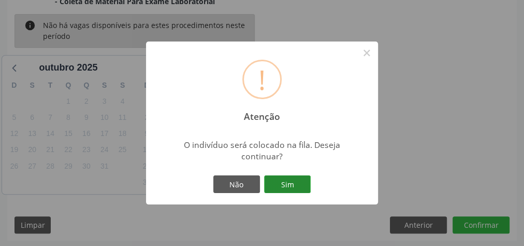
click at [298, 185] on button "Sim" at bounding box center [287, 184] width 47 height 18
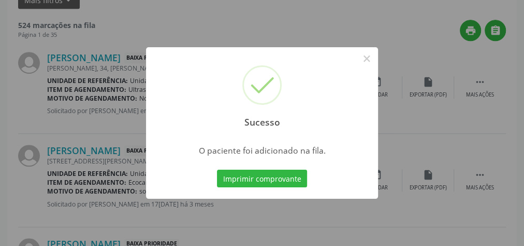
scroll to position [110, 0]
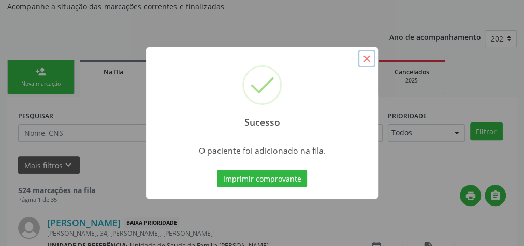
click at [371, 59] on button "×" at bounding box center [367, 59] width 18 height 18
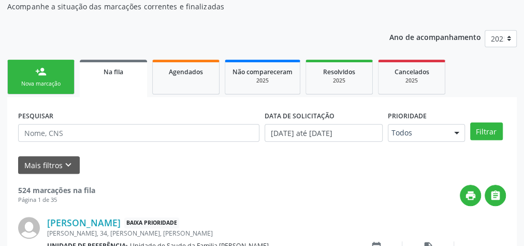
click at [42, 79] on link "person_add Nova marcação" at bounding box center [40, 77] width 67 height 35
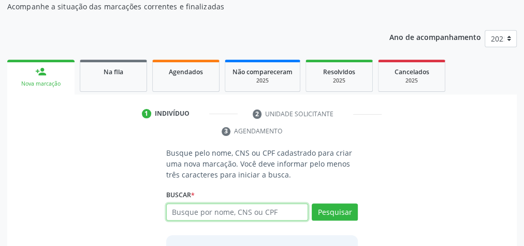
click at [221, 216] on input "text" at bounding box center [237, 212] width 142 height 18
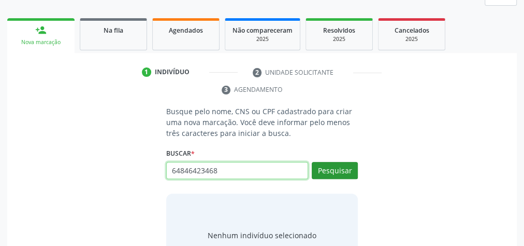
type input "64846423468"
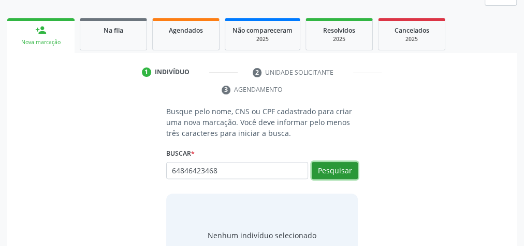
click at [339, 170] on button "Pesquisar" at bounding box center [335, 171] width 46 height 18
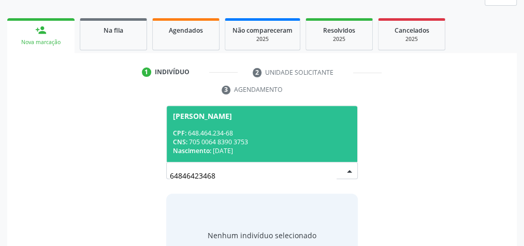
click at [278, 139] on div "CNS: 705 0064 8390 3753" at bounding box center [262, 141] width 178 height 9
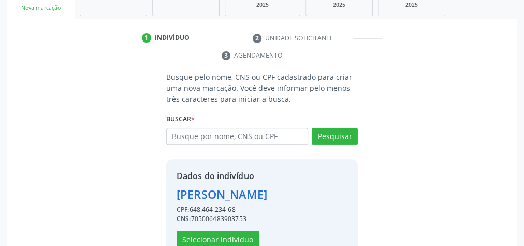
scroll to position [227, 0]
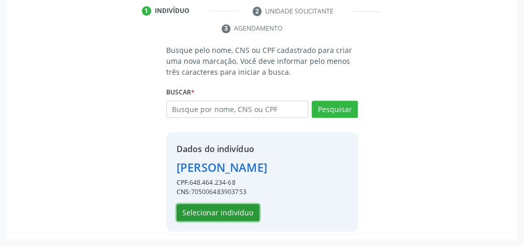
click at [229, 219] on button "Selecionar indivíduo" at bounding box center [218, 213] width 83 height 18
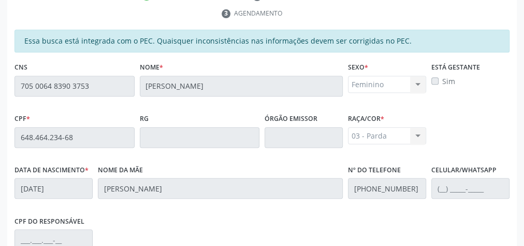
scroll to position [376, 0]
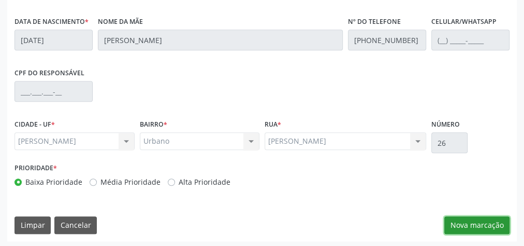
click at [481, 221] on button "Nova marcação" at bounding box center [476, 225] width 65 height 18
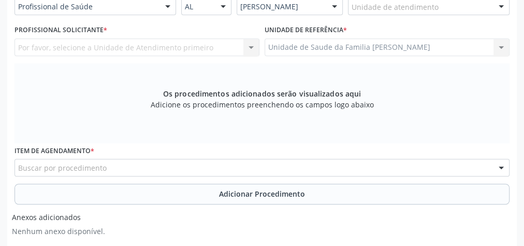
scroll to position [168, 0]
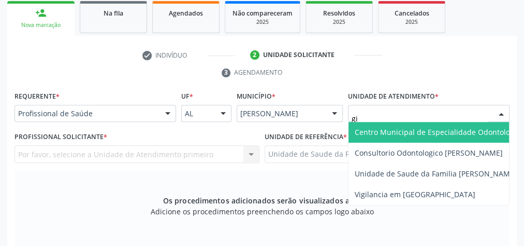
type input "gis"
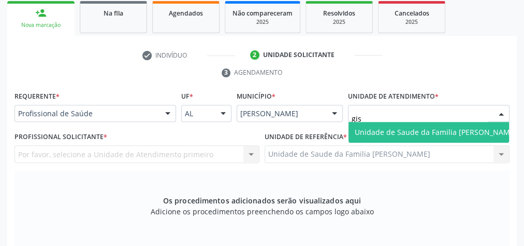
click at [420, 127] on span "Unidade de Saude da Familia [PERSON_NAME]" at bounding box center [436, 132] width 162 height 10
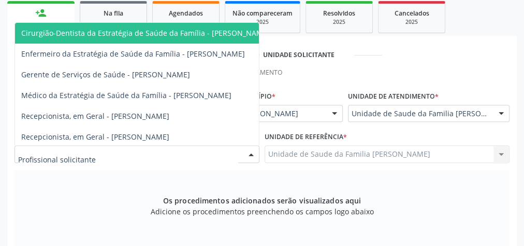
click at [256, 155] on div at bounding box center [251, 155] width 16 height 18
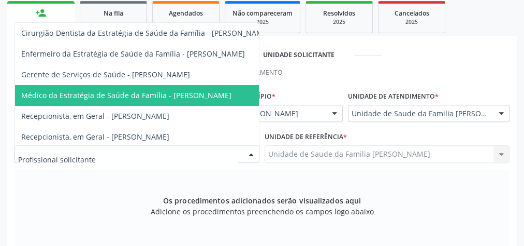
click at [194, 88] on span "Médico da Estratégia de Saúde da Família - [PERSON_NAME]" at bounding box center [145, 95] width 261 height 21
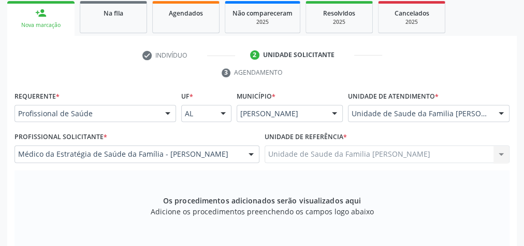
scroll to position [293, 0]
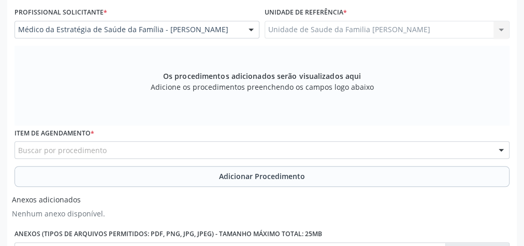
click at [263, 150] on div "Buscar por procedimento" at bounding box center [262, 150] width 495 height 18
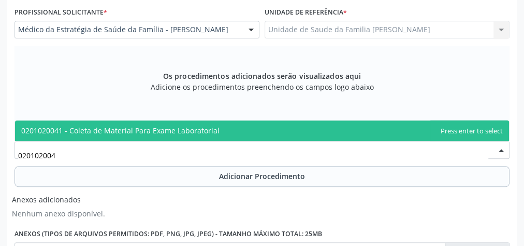
type input "0201020041"
click at [215, 131] on span "0201020041 - Coleta de Material Para Exame Laboratorial" at bounding box center [262, 130] width 494 height 21
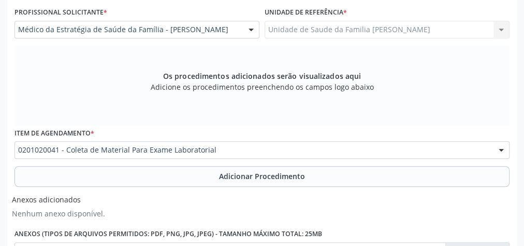
click at [275, 176] on span "Adicionar Procedimento" at bounding box center [262, 175] width 86 height 11
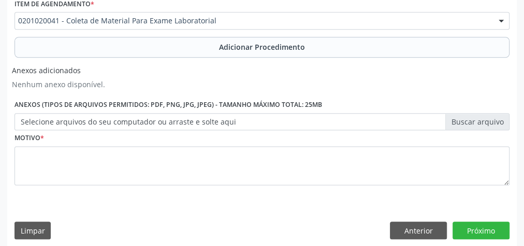
scroll to position [387, 0]
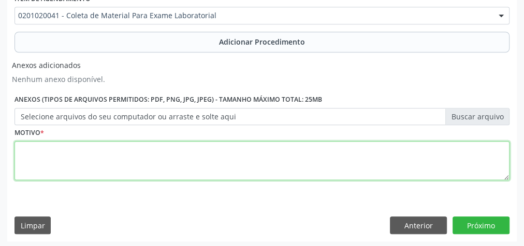
click at [238, 166] on textarea at bounding box center [262, 160] width 495 height 39
type textarea "avaliacao, equimoses"
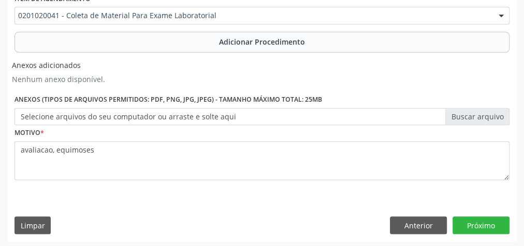
click at [492, 112] on label "Selecione arquivos do seu computador ou arraste e solte aqui" at bounding box center [262, 117] width 495 height 18
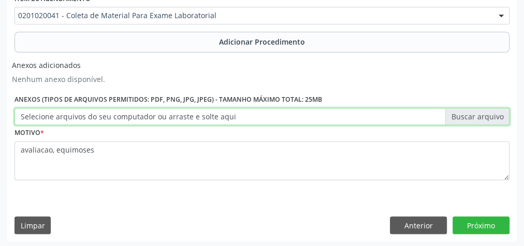
click at [492, 112] on input "Selecione arquivos do seu computador ou arraste e solte aqui" at bounding box center [262, 117] width 495 height 18
type input "C:\fakepath\hemg.jpeg"
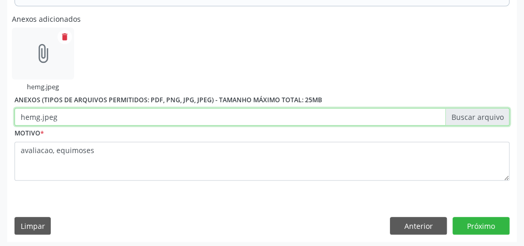
scroll to position [434, 0]
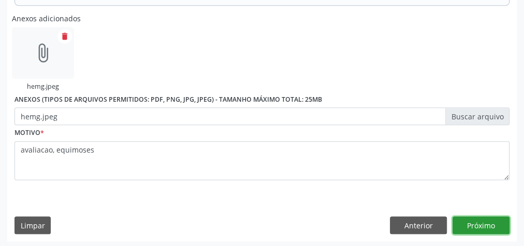
click at [489, 218] on button "Próximo" at bounding box center [481, 225] width 57 height 18
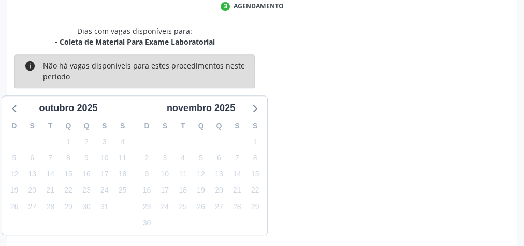
scroll to position [275, 0]
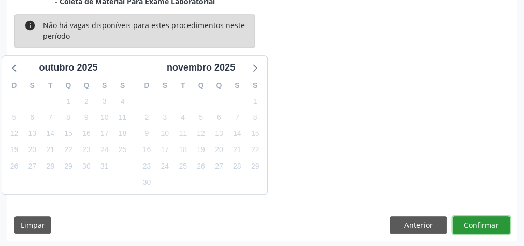
click at [477, 227] on button "Confirmar" at bounding box center [481, 225] width 57 height 18
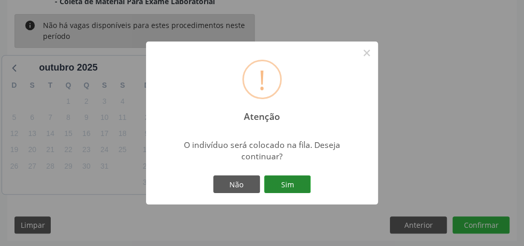
click at [298, 187] on button "Sim" at bounding box center [287, 184] width 47 height 18
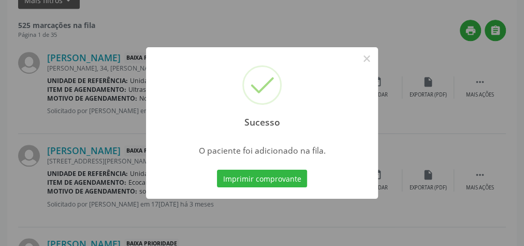
scroll to position [110, 0]
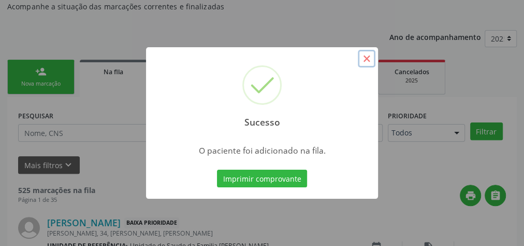
click at [370, 58] on button "×" at bounding box center [367, 59] width 18 height 18
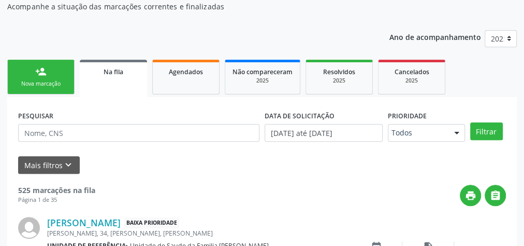
click at [58, 85] on div "Nova marcação" at bounding box center [41, 84] width 52 height 8
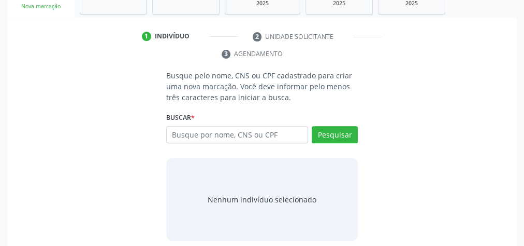
scroll to position [195, 0]
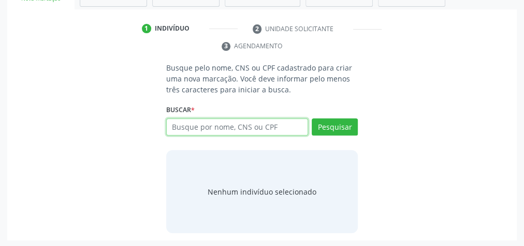
click at [220, 128] on input "text" at bounding box center [237, 127] width 142 height 18
type input "64846423468"
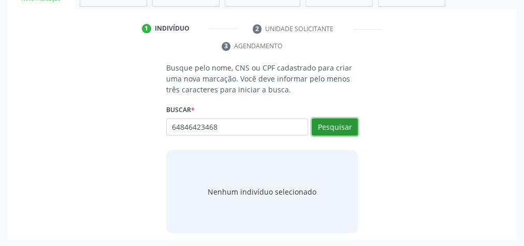
click at [345, 122] on button "Pesquisar" at bounding box center [335, 127] width 46 height 18
type input "64846423468"
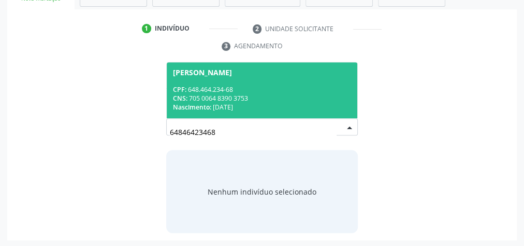
click at [226, 95] on div "CNS: 705 0064 8390 3753" at bounding box center [262, 98] width 178 height 9
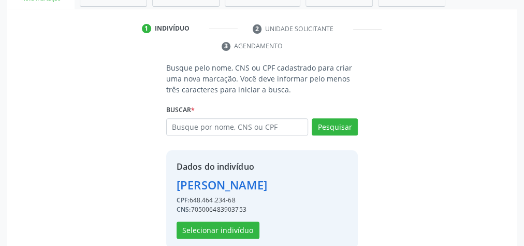
scroll to position [227, 0]
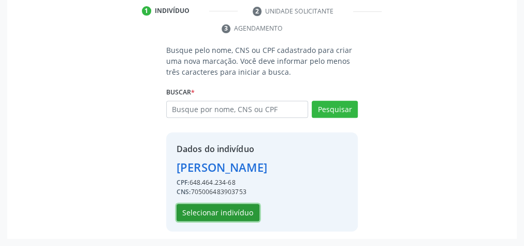
click at [217, 214] on button "Selecionar indivíduo" at bounding box center [218, 213] width 83 height 18
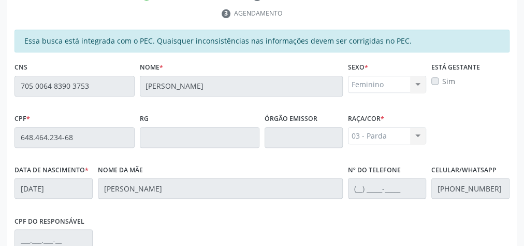
scroll to position [376, 0]
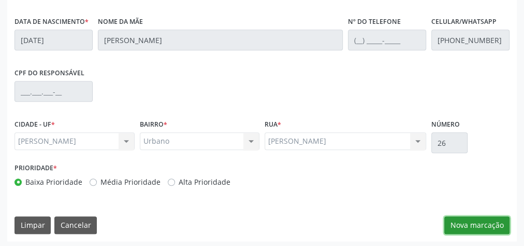
click at [460, 220] on button "Nova marcação" at bounding box center [476, 225] width 65 height 18
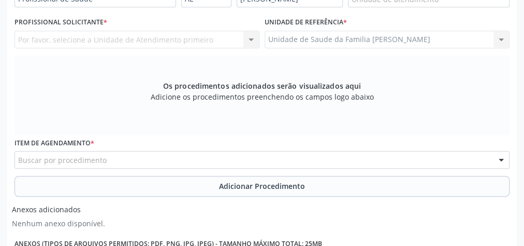
scroll to position [210, 0]
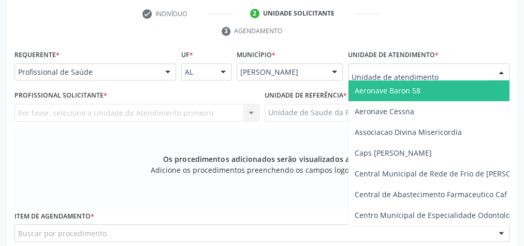
drag, startPoint x: 468, startPoint y: 64, endPoint x: 465, endPoint y: 69, distance: 5.6
click at [467, 65] on div at bounding box center [429, 72] width 162 height 18
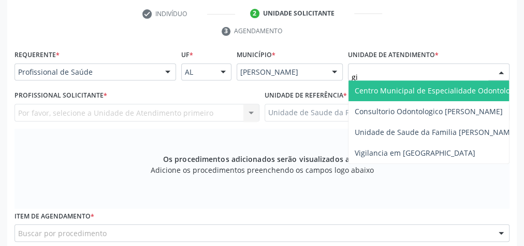
type input "gis"
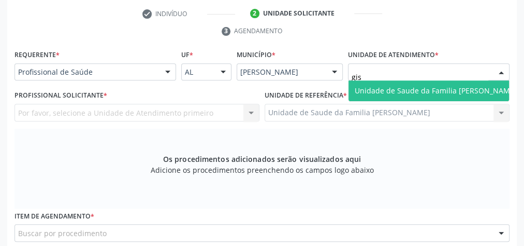
click at [464, 88] on span "Unidade de Saude da Familia [PERSON_NAME]" at bounding box center [436, 90] width 162 height 10
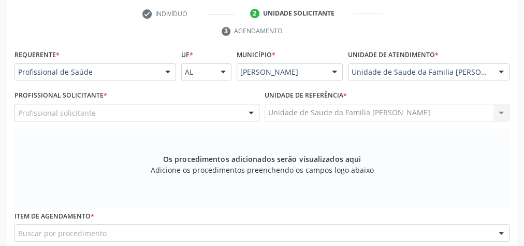
click at [251, 111] on div at bounding box center [251, 113] width 16 height 18
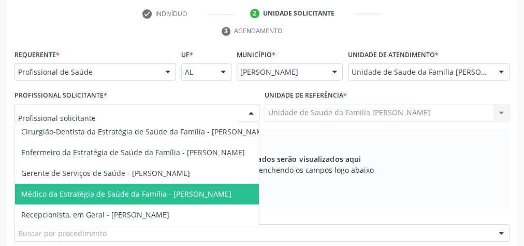
click at [218, 189] on span "Médico da Estratégia de Saúde da Família - [PERSON_NAME]" at bounding box center [126, 194] width 210 height 10
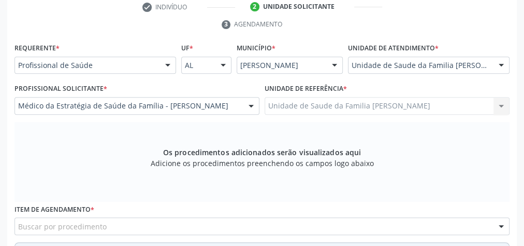
scroll to position [293, 0]
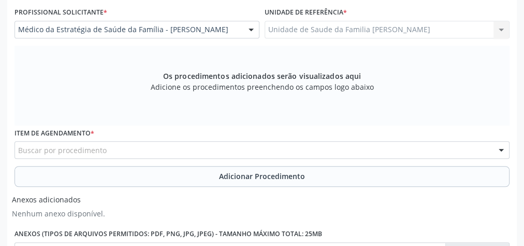
click at [224, 153] on div "Buscar por procedimento" at bounding box center [262, 150] width 495 height 18
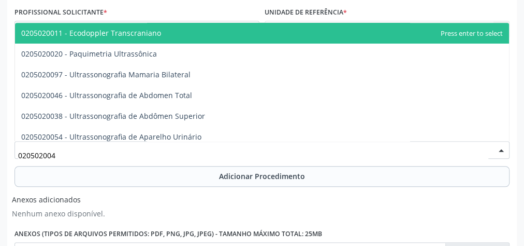
type input "0205020046"
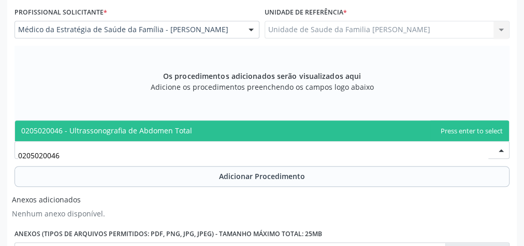
click at [159, 129] on span "0205020046 - Ultrassonografia de Abdomen Total" at bounding box center [106, 130] width 171 height 10
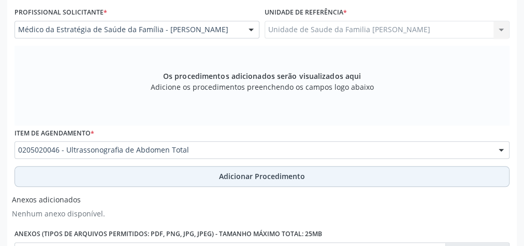
click at [264, 172] on span "Adicionar Procedimento" at bounding box center [262, 175] width 86 height 11
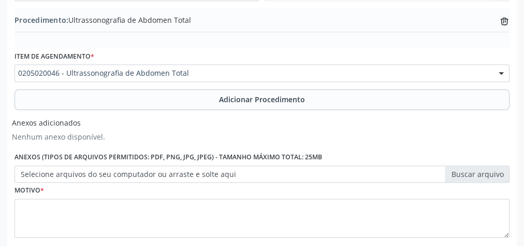
scroll to position [376, 0]
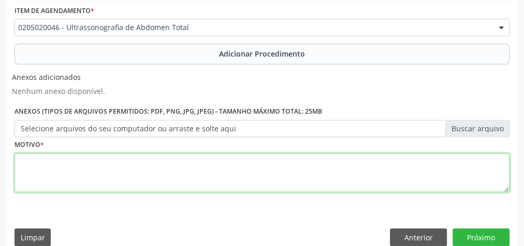
click at [210, 168] on textarea at bounding box center [262, 172] width 495 height 39
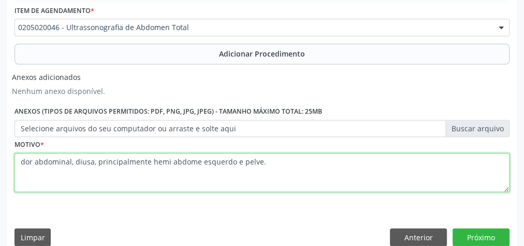
type textarea "dor abdominal, diusa, principalmente hemi abdome esquerdo e pelve."
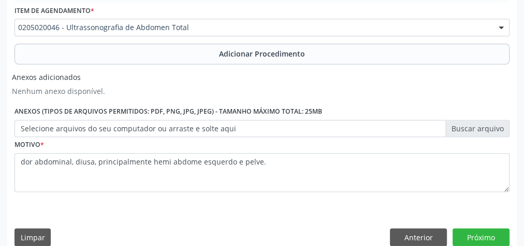
click at [485, 124] on label "Selecione arquivos do seu computador ou arraste e solte aqui" at bounding box center [262, 129] width 495 height 18
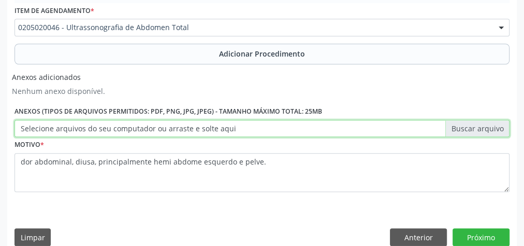
click at [485, 124] on input "Selecione arquivos do seu computador ou arraste e solte aqui" at bounding box center [262, 129] width 495 height 18
type input "C:\fakepath\abdmt.jpeg"
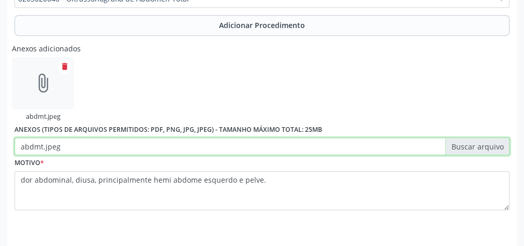
scroll to position [434, 0]
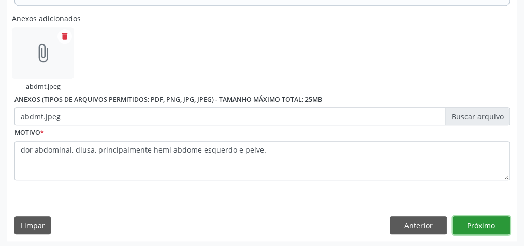
click at [490, 224] on button "Próximo" at bounding box center [481, 225] width 57 height 18
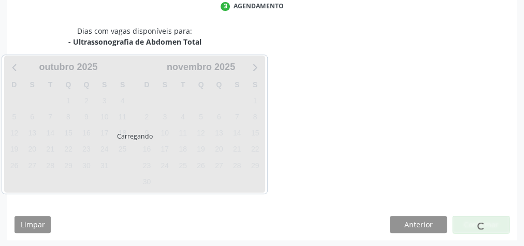
scroll to position [275, 0]
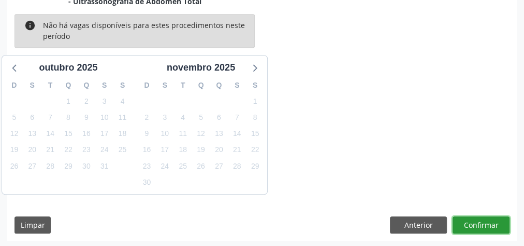
click at [490, 224] on button "Confirmar" at bounding box center [481, 225] width 57 height 18
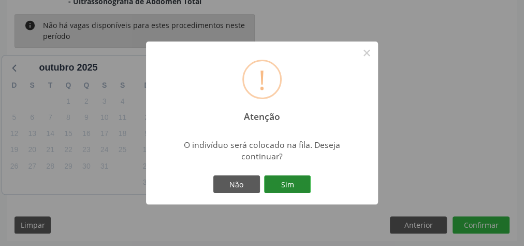
click at [308, 183] on button "Sim" at bounding box center [287, 184] width 47 height 18
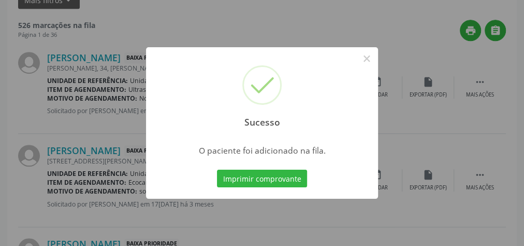
scroll to position [110, 0]
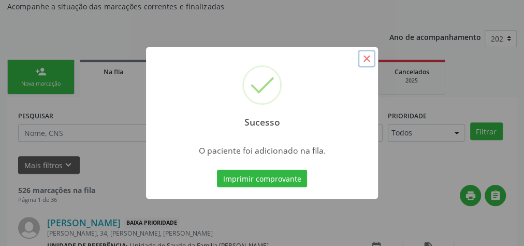
click at [371, 57] on button "×" at bounding box center [367, 59] width 18 height 18
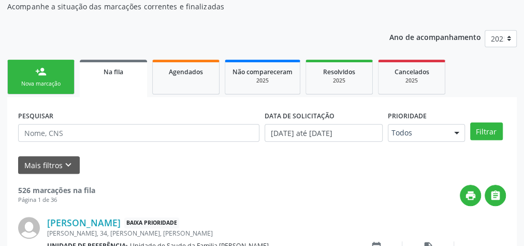
click at [59, 81] on div "Nova marcação" at bounding box center [41, 84] width 52 height 8
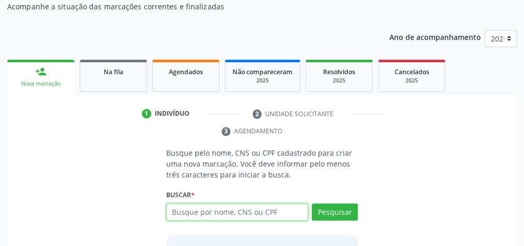
click at [245, 204] on input "text" at bounding box center [237, 212] width 142 height 18
type input "705006483903753"
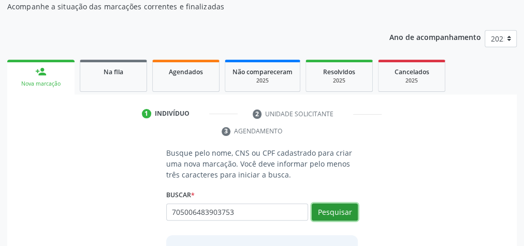
click at [348, 210] on button "Pesquisar" at bounding box center [335, 212] width 46 height 18
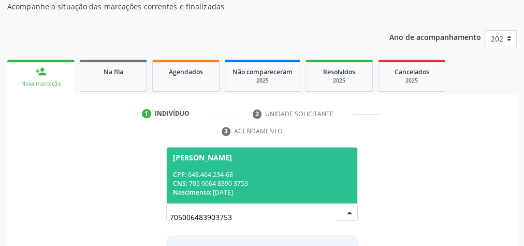
click at [251, 170] on div "CPF: 648.464.234-68" at bounding box center [262, 174] width 178 height 9
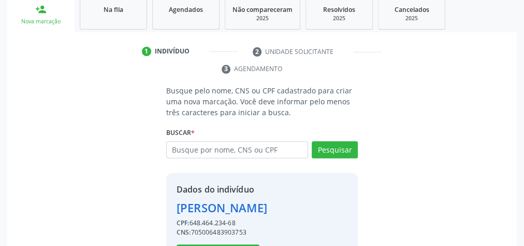
scroll to position [227, 0]
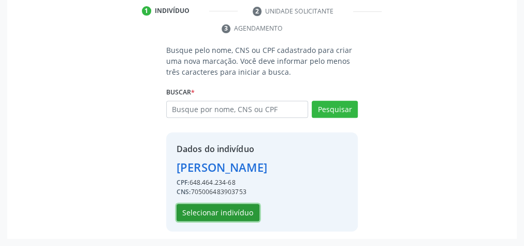
click at [239, 217] on button "Selecionar indivíduo" at bounding box center [218, 213] width 83 height 18
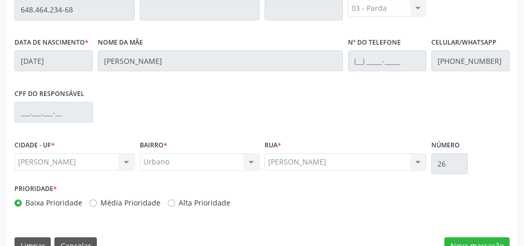
scroll to position [376, 0]
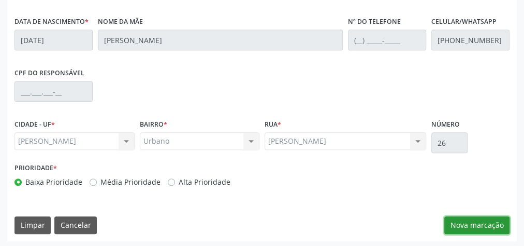
click at [473, 218] on button "Nova marcação" at bounding box center [476, 225] width 65 height 18
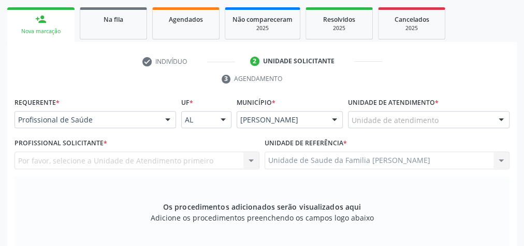
scroll to position [127, 0]
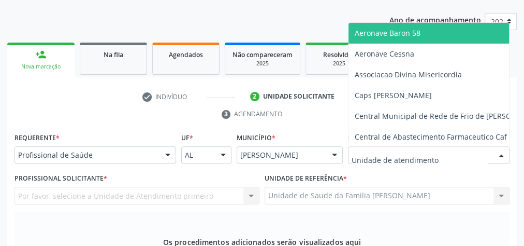
click at [479, 153] on div at bounding box center [429, 155] width 162 height 18
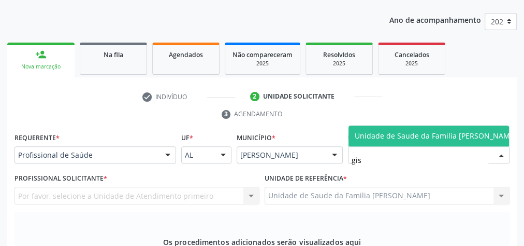
click at [435, 131] on span "Unidade de Saude da Familia [PERSON_NAME]" at bounding box center [436, 136] width 162 height 10
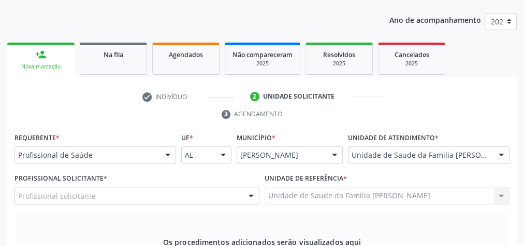
click at [246, 193] on div at bounding box center [251, 196] width 16 height 18
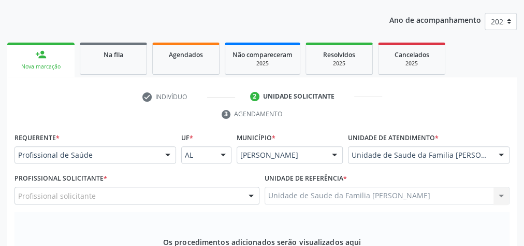
click at [503, 153] on div at bounding box center [502, 156] width 16 height 18
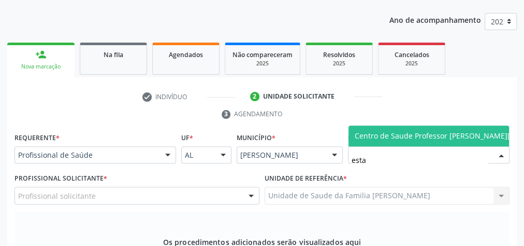
type input "estac"
click at [441, 125] on span "Centro de Saude Professor [PERSON_NAME][GEOGRAPHIC_DATA]" at bounding box center [468, 135] width 238 height 21
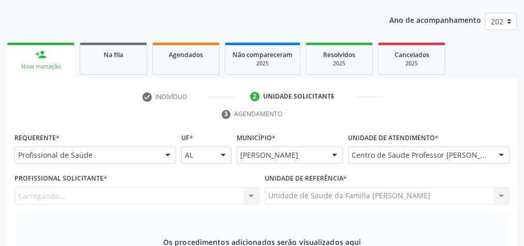
click at [164, 193] on div "Carregando... Cirurgião-Dentista da Estratégia de Saúde da Família - [PERSON_NA…" at bounding box center [137, 195] width 245 height 18
click at [166, 193] on div "Profissional solicitante" at bounding box center [137, 195] width 245 height 18
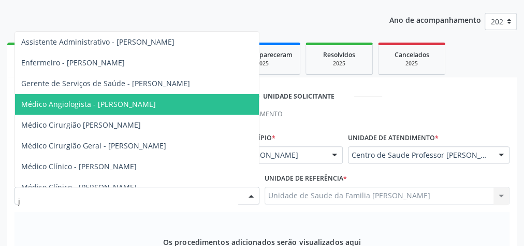
type input "je"
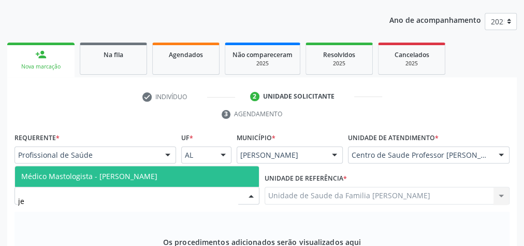
click at [157, 171] on span "Médico Mastologista - [PERSON_NAME]" at bounding box center [89, 176] width 136 height 10
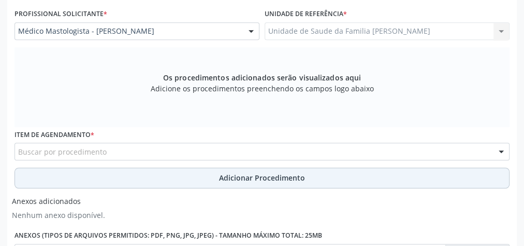
scroll to position [293, 0]
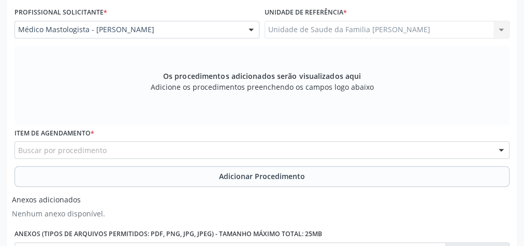
click at [217, 148] on div "Buscar por procedimento" at bounding box center [262, 150] width 495 height 18
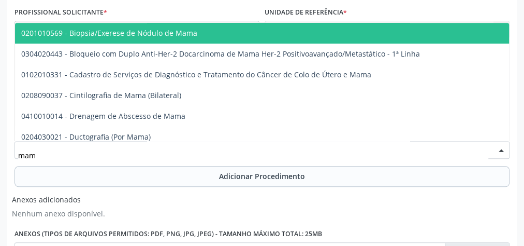
type input "mamo"
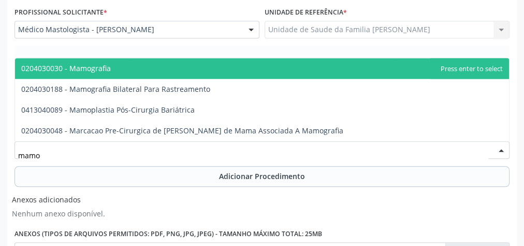
click at [138, 63] on span "0204030030 - Mamografia" at bounding box center [262, 68] width 494 height 21
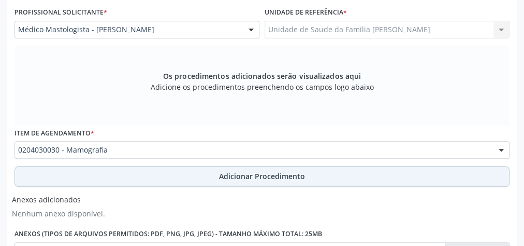
click at [266, 170] on span "Adicionar Procedimento" at bounding box center [262, 175] width 86 height 11
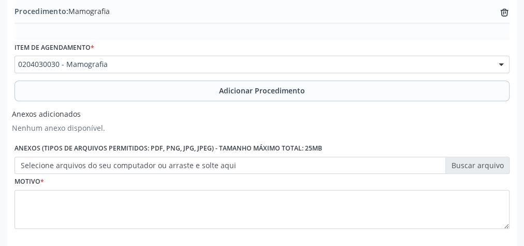
scroll to position [376, 0]
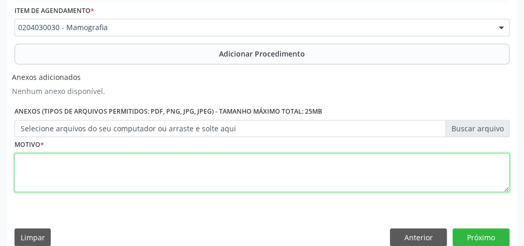
click at [210, 177] on textarea at bounding box center [262, 172] width 495 height 39
type textarea "avaliacao"
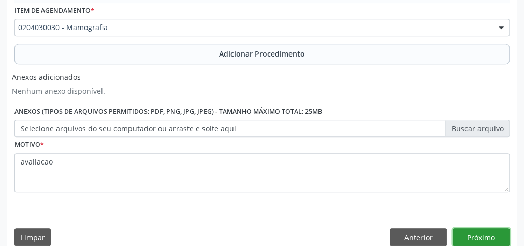
click at [486, 235] on button "Próximo" at bounding box center [481, 237] width 57 height 18
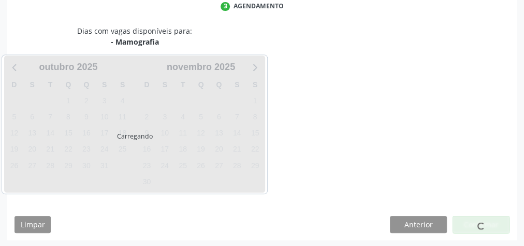
scroll to position [275, 0]
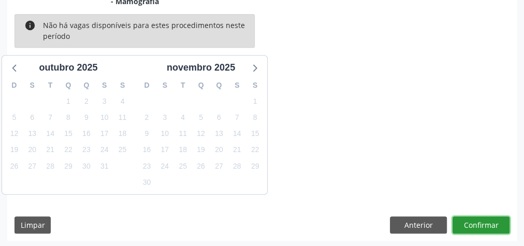
click at [483, 225] on button "Confirmar" at bounding box center [481, 225] width 57 height 18
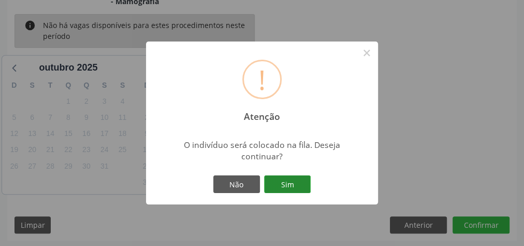
click at [300, 184] on button "Sim" at bounding box center [287, 184] width 47 height 18
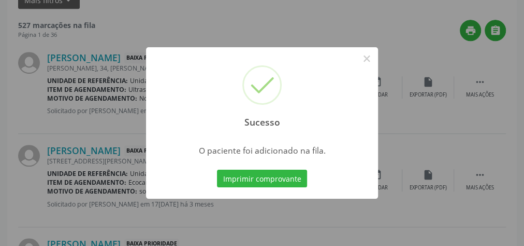
scroll to position [110, 0]
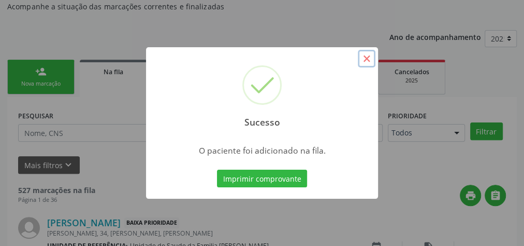
click at [367, 56] on button "×" at bounding box center [367, 59] width 18 height 18
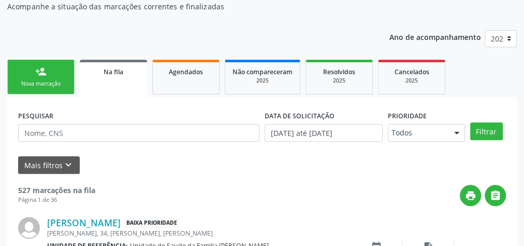
click at [50, 76] on link "person_add Nova marcação" at bounding box center [40, 77] width 67 height 35
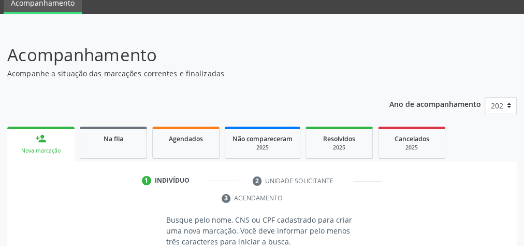
scroll to position [27, 0]
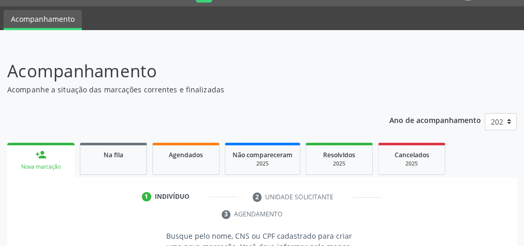
click at [364, 71] on p "Acompanhamento" at bounding box center [185, 71] width 357 height 26
drag, startPoint x: 300, startPoint y: 102, endPoint x: 219, endPoint y: 13, distance: 121.0
click at [219, 13] on ul "Acompanhamento" at bounding box center [262, 18] width 524 height 24
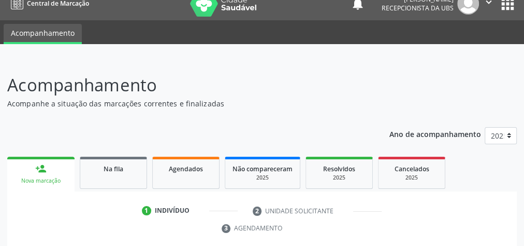
scroll to position [0, 0]
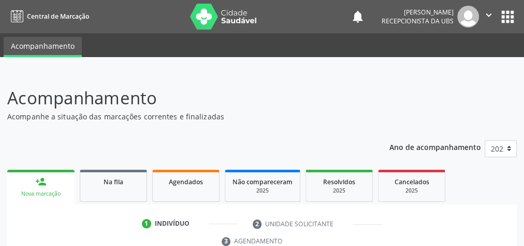
click at [387, 67] on div at bounding box center [262, 64] width 524 height 15
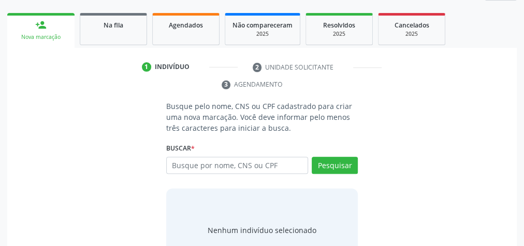
scroll to position [195, 0]
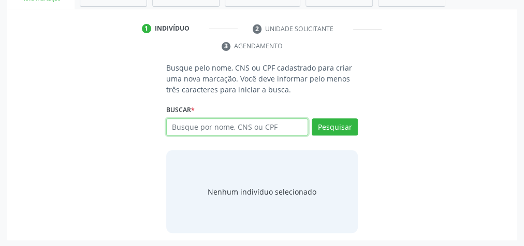
click at [257, 126] on input "text" at bounding box center [237, 127] width 142 height 18
type input "09358302437"
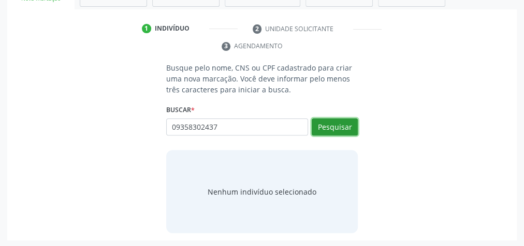
click at [335, 125] on button "Pesquisar" at bounding box center [335, 127] width 46 height 18
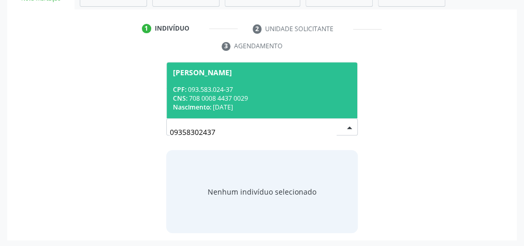
click at [260, 88] on div "CPF: 093.583.024-37" at bounding box center [262, 89] width 178 height 9
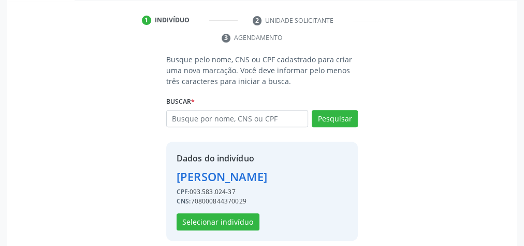
scroll to position [210, 0]
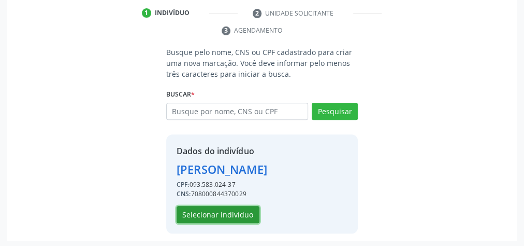
click at [237, 212] on button "Selecionar indivíduo" at bounding box center [218, 215] width 83 height 18
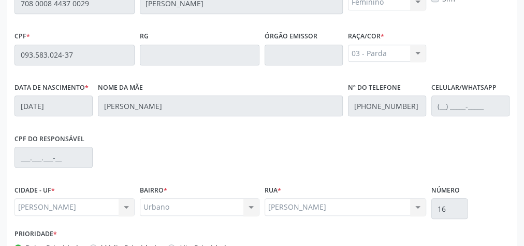
scroll to position [376, 0]
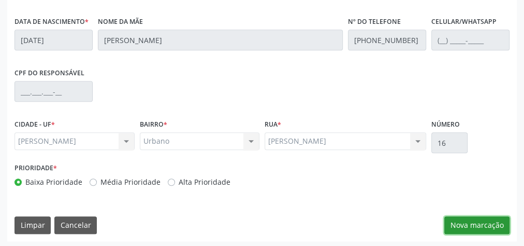
click at [471, 223] on button "Nova marcação" at bounding box center [476, 225] width 65 height 18
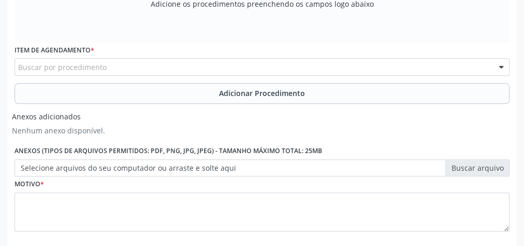
scroll to position [168, 0]
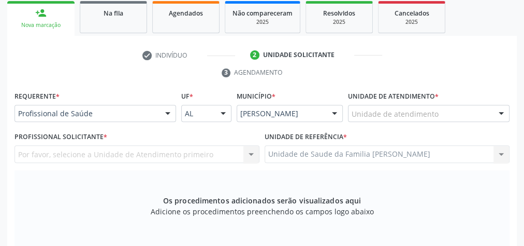
click at [498, 108] on div at bounding box center [502, 114] width 16 height 18
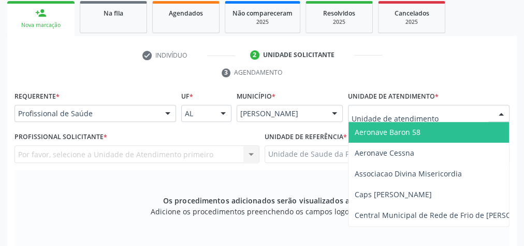
click at [461, 110] on input "text" at bounding box center [420, 118] width 137 height 21
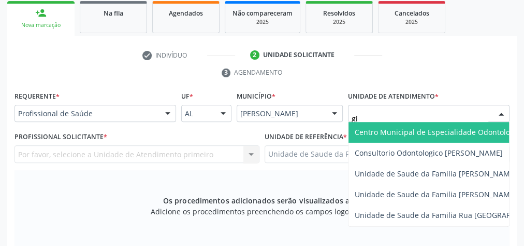
type input "gis"
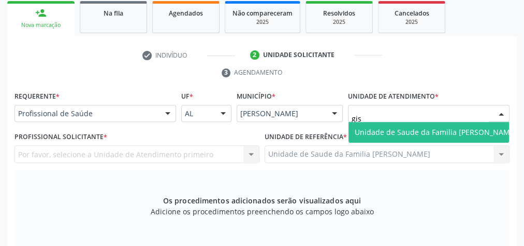
click at [421, 131] on span "Unidade de Saude da Familia [PERSON_NAME]" at bounding box center [436, 132] width 162 height 10
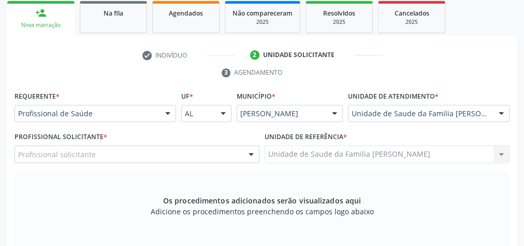
click at [253, 153] on div at bounding box center [251, 155] width 16 height 18
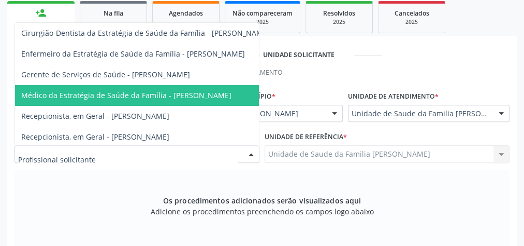
click at [205, 90] on span "Médico da Estratégia de Saúde da Família - [PERSON_NAME]" at bounding box center [126, 95] width 210 height 10
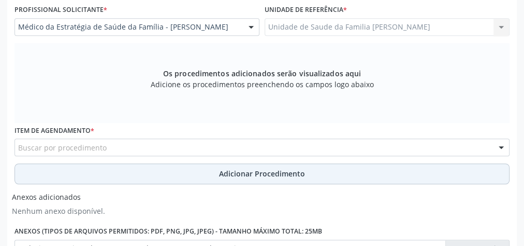
scroll to position [334, 0]
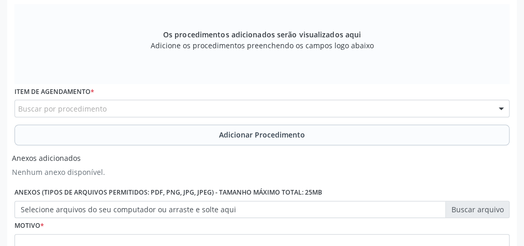
click at [177, 109] on div "Buscar por procedimento" at bounding box center [262, 108] width 495 height 18
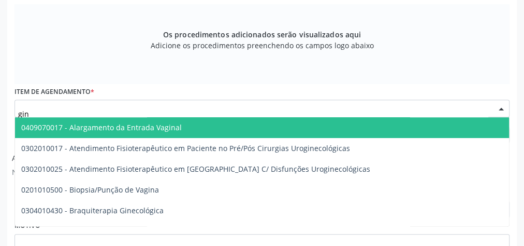
type input "gine"
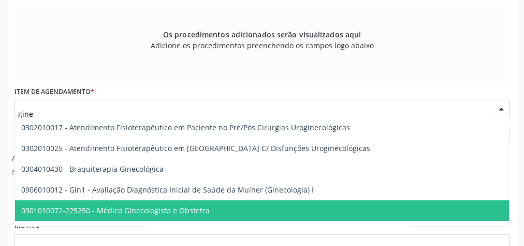
click at [178, 205] on span "0301010072-225250 - Médico Ginecologista e Obstetra" at bounding box center [115, 210] width 189 height 10
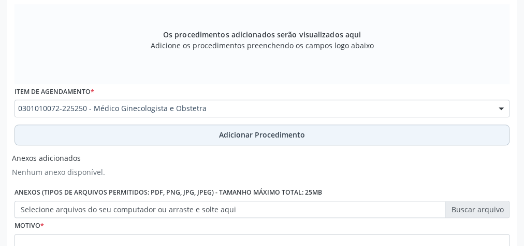
click at [251, 129] on span "Adicionar Procedimento" at bounding box center [262, 134] width 86 height 11
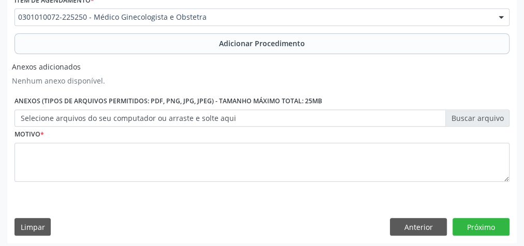
scroll to position [387, 0]
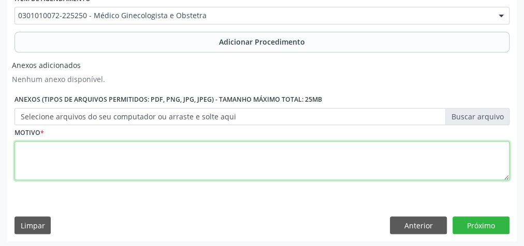
click at [204, 161] on textarea at bounding box center [262, 160] width 495 height 39
type textarea "adenomiose+ miomatose , uterina, avaliacao"
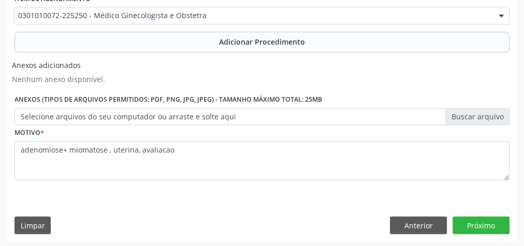
click at [476, 114] on label "Selecione arquivos do seu computador ou arraste e solte aqui" at bounding box center [262, 117] width 495 height 18
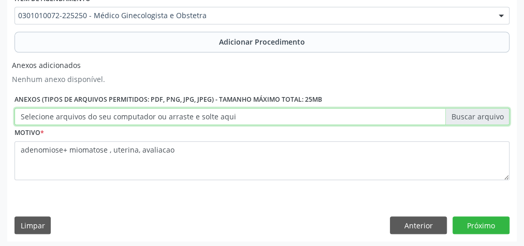
click at [476, 114] on input "Selecione arquivos do seu computador ou arraste e solte aqui" at bounding box center [262, 117] width 495 height 18
type input "C:\fakepath\ginecol.jpeg"
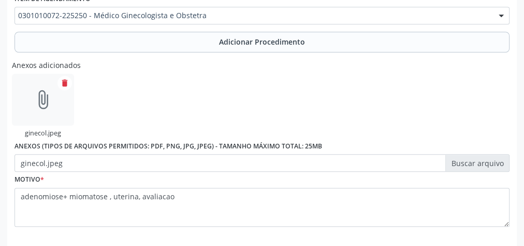
click at [472, 164] on label "ginecol.jpeg" at bounding box center [262, 163] width 495 height 18
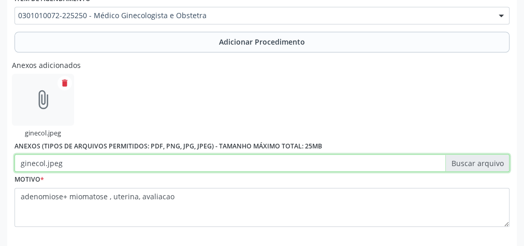
click at [472, 164] on input "ginecol.jpeg" at bounding box center [262, 163] width 495 height 18
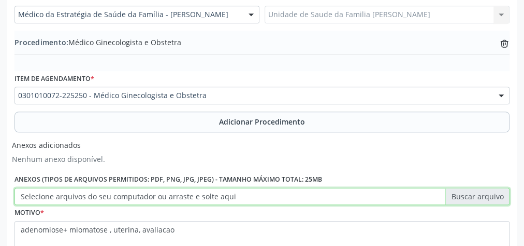
scroll to position [346, 0]
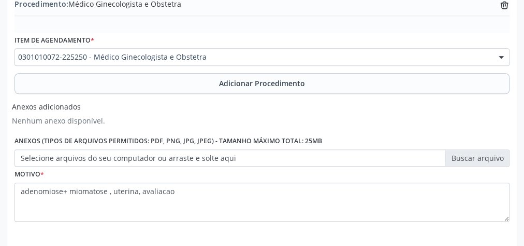
click at [489, 153] on label "Selecione arquivos do seu computador ou arraste e solte aqui" at bounding box center [262, 158] width 495 height 18
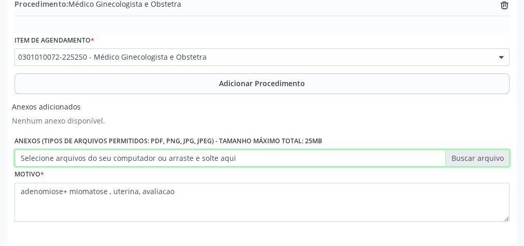
click at [489, 153] on input "Selecione arquivos do seu computador ou arraste e solte aqui" at bounding box center [262, 158] width 495 height 18
type input "C:\fakepath\ginecol.jpeg"
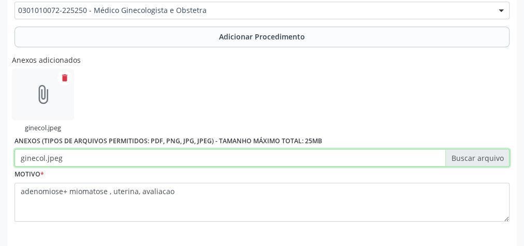
scroll to position [434, 0]
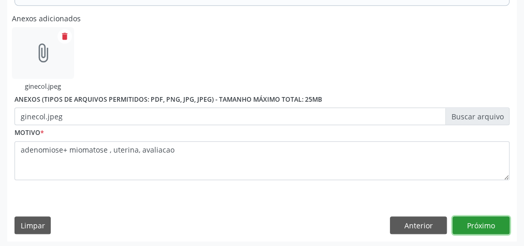
click at [478, 224] on button "Próximo" at bounding box center [481, 225] width 57 height 18
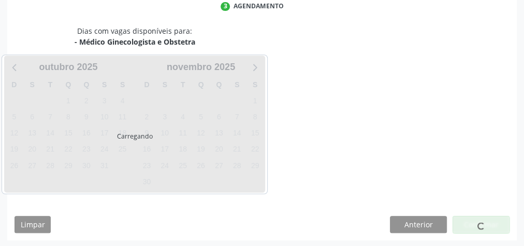
scroll to position [275, 0]
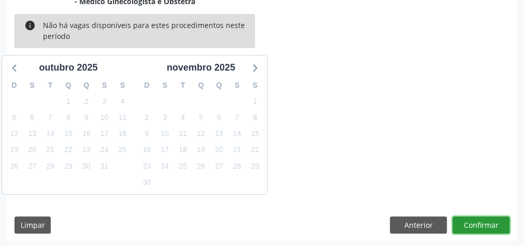
click at [482, 222] on button "Confirmar" at bounding box center [481, 225] width 57 height 18
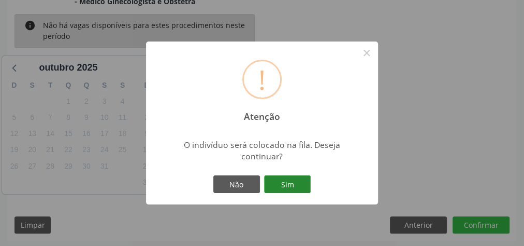
click at [291, 185] on button "Sim" at bounding box center [287, 184] width 47 height 18
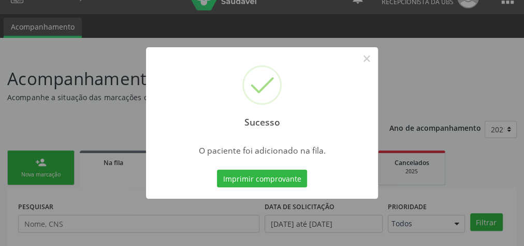
scroll to position [0, 0]
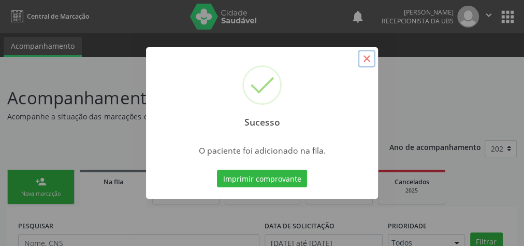
click at [365, 65] on button "×" at bounding box center [367, 59] width 18 height 18
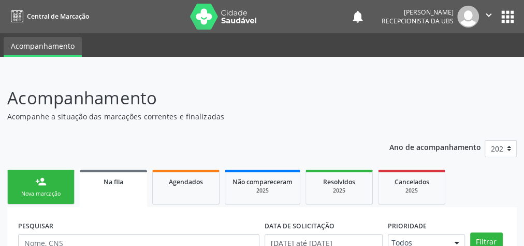
click at [341, 102] on p "Acompanhamento" at bounding box center [185, 98] width 357 height 26
click at [342, 102] on p "Acompanhamento" at bounding box center [185, 98] width 357 height 26
click at [341, 100] on p "Acompanhamento" at bounding box center [185, 98] width 357 height 26
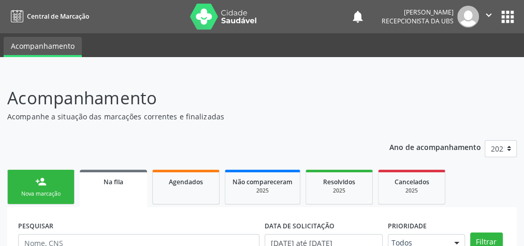
click at [341, 100] on p "Acompanhamento" at bounding box center [185, 98] width 357 height 26
click at [337, 94] on p "Acompanhamento" at bounding box center [185, 98] width 357 height 26
click at [188, 185] on div "Agendados" at bounding box center [186, 181] width 52 height 11
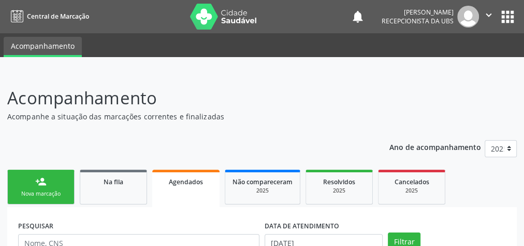
click at [516, 159] on div "Ano de acompanhamento 2025" at bounding box center [453, 150] width 127 height 35
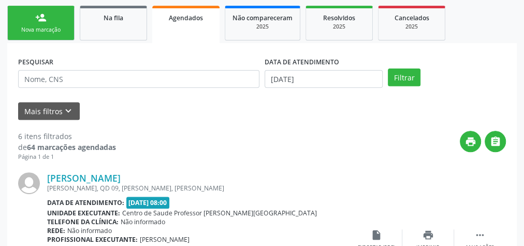
scroll to position [166, 0]
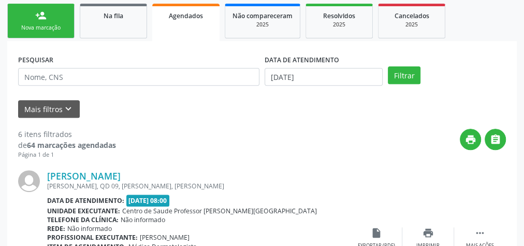
click at [57, 27] on div "Nova marcação" at bounding box center [41, 28] width 52 height 8
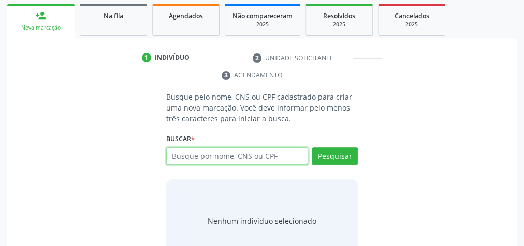
click at [246, 158] on input "text" at bounding box center [237, 156] width 142 height 18
type input "15229442492"
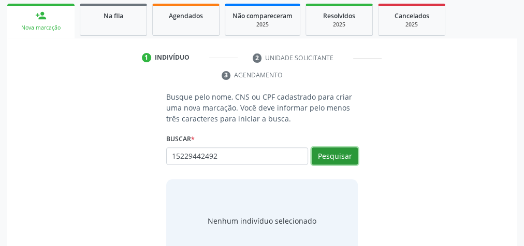
click at [328, 150] on button "Pesquisar" at bounding box center [335, 156] width 46 height 18
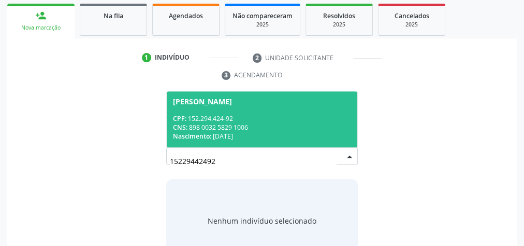
click at [284, 109] on span "[PERSON_NAME] CPF: 152.294.424-92 CNS: 898 0032 5829 1006 Nascimento: 0[DATE]" at bounding box center [262, 118] width 191 height 55
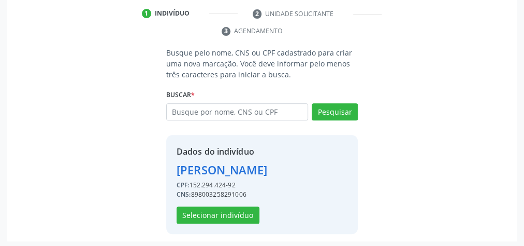
scroll to position [210, 0]
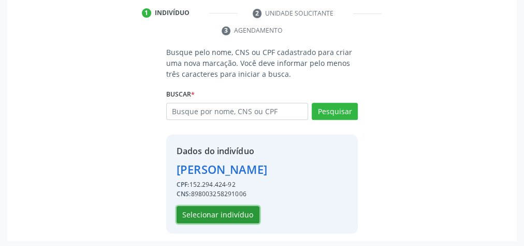
click at [203, 208] on button "Selecionar indivíduo" at bounding box center [218, 215] width 83 height 18
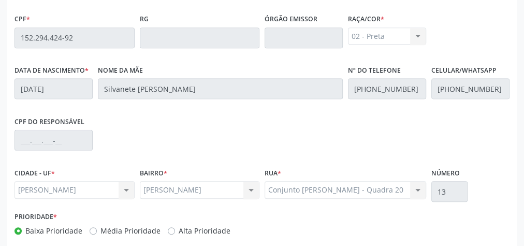
scroll to position [376, 0]
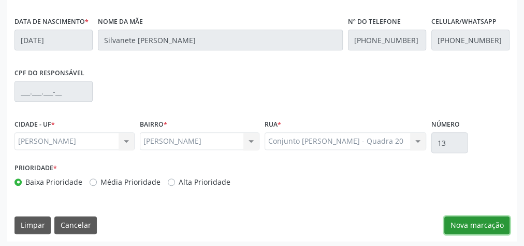
click at [479, 217] on button "Nova marcação" at bounding box center [476, 225] width 65 height 18
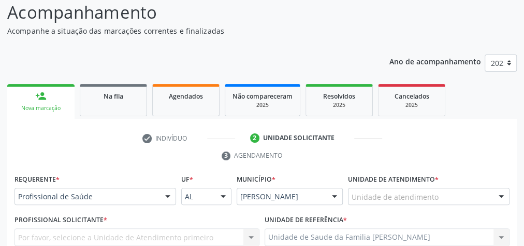
scroll to position [127, 0]
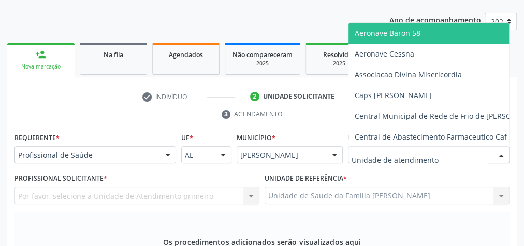
click at [490, 146] on div at bounding box center [429, 155] width 162 height 18
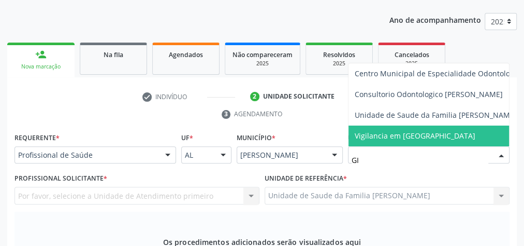
type input "GIS"
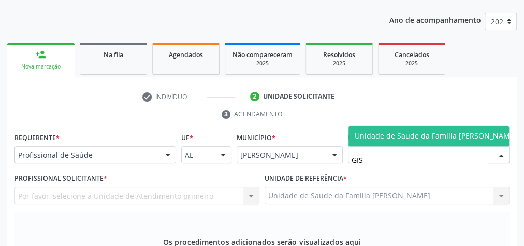
click at [438, 131] on span "Unidade de Saude da Familia [PERSON_NAME]" at bounding box center [436, 136] width 162 height 10
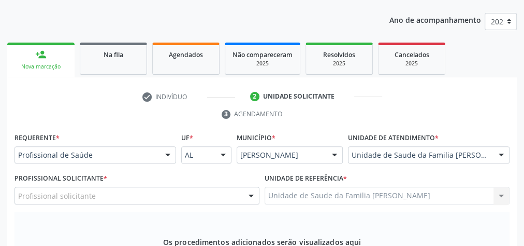
click at [249, 190] on div at bounding box center [251, 196] width 16 height 18
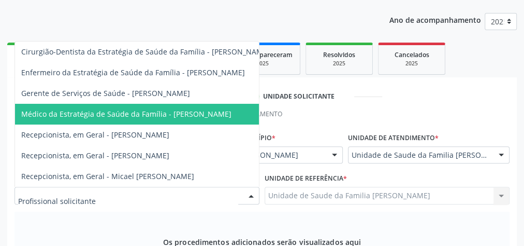
click at [214, 111] on span "Médico da Estratégia de Saúde da Família - [PERSON_NAME]" at bounding box center [145, 114] width 261 height 21
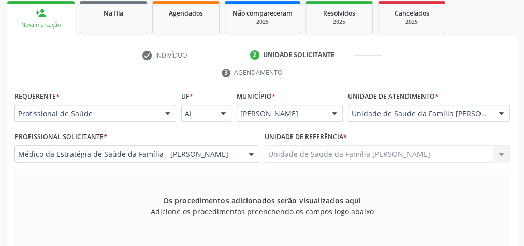
scroll to position [251, 0]
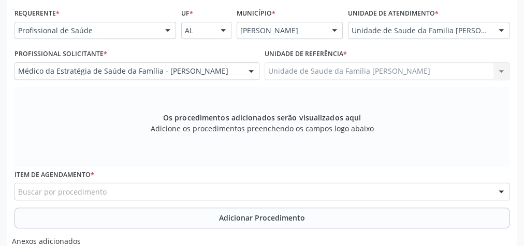
click at [197, 187] on div "Buscar por procedimento" at bounding box center [262, 191] width 495 height 18
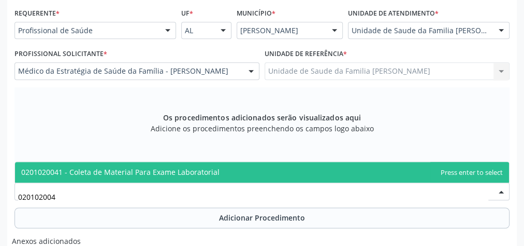
type input "0201020041"
click at [162, 168] on span "0201020041 - Coleta de Material Para Exame Laboratorial" at bounding box center [120, 172] width 198 height 10
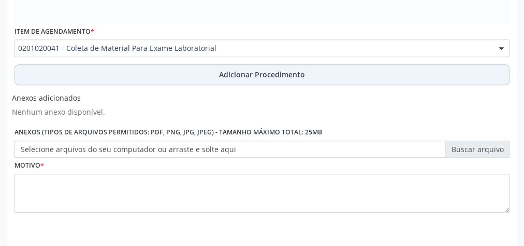
scroll to position [376, 0]
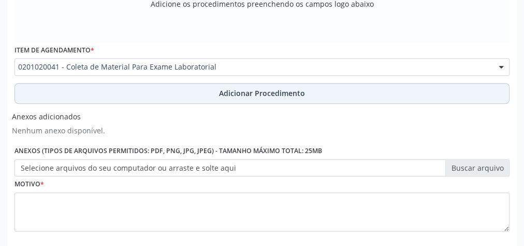
click at [278, 94] on span "Adicionar Procedimento" at bounding box center [262, 93] width 86 height 11
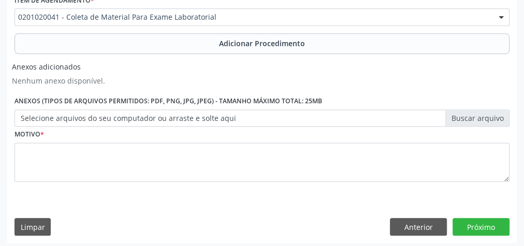
scroll to position [387, 0]
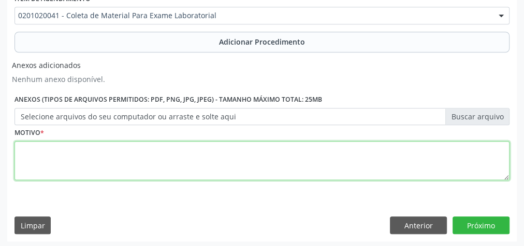
click at [224, 161] on textarea at bounding box center [262, 160] width 495 height 39
type textarea "RINITE CRONICA AVALIACAO GERAL,"
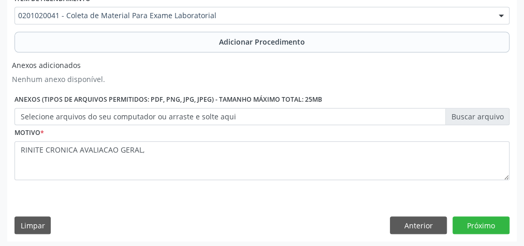
click at [474, 116] on label "Selecione arquivos do seu computador ou arraste e solte aqui" at bounding box center [262, 117] width 495 height 18
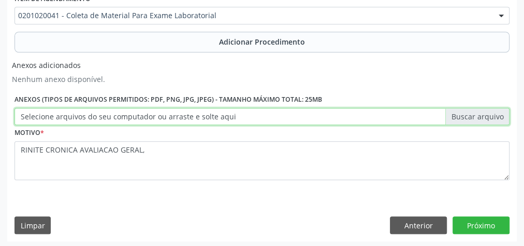
click at [474, 116] on input "Selecione arquivos do seu computador ou arraste e solte aqui" at bounding box center [262, 117] width 495 height 18
type input "C:\fakepath\LBT.jpeg"
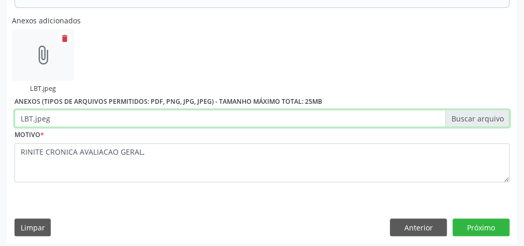
scroll to position [434, 0]
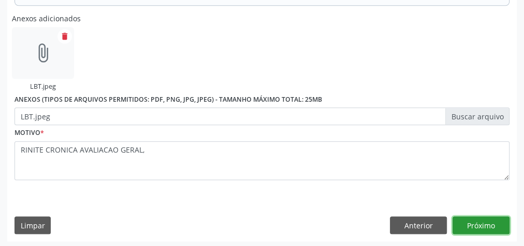
click at [499, 226] on button "Próximo" at bounding box center [481, 225] width 57 height 18
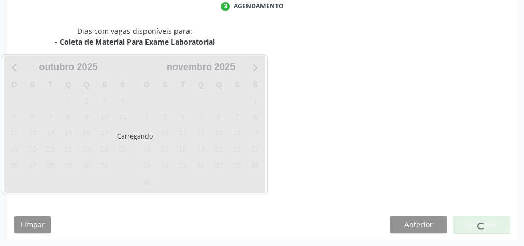
scroll to position [275, 0]
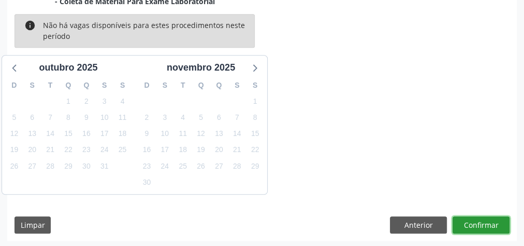
click at [487, 225] on button "Confirmar" at bounding box center [481, 225] width 57 height 18
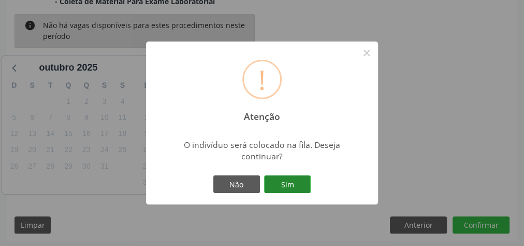
click at [305, 184] on button "Sim" at bounding box center [287, 184] width 47 height 18
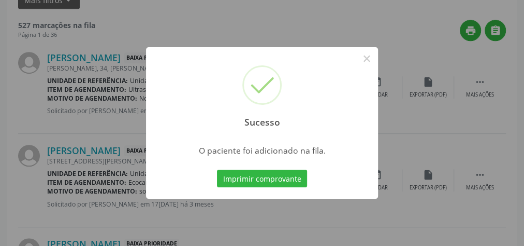
scroll to position [110, 0]
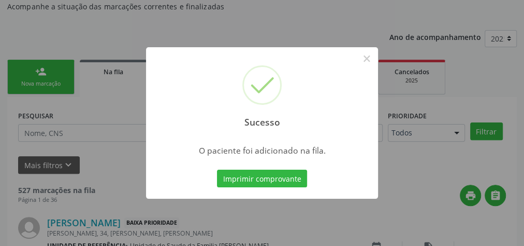
drag, startPoint x: 367, startPoint y: 62, endPoint x: 359, endPoint y: 26, distance: 36.1
click at [362, 26] on div "Sucesso × O paciente foi adicionado na fila. Imprimir comprovante Cancel" at bounding box center [262, 123] width 524 height 246
click at [367, 57] on button "×" at bounding box center [367, 59] width 18 height 18
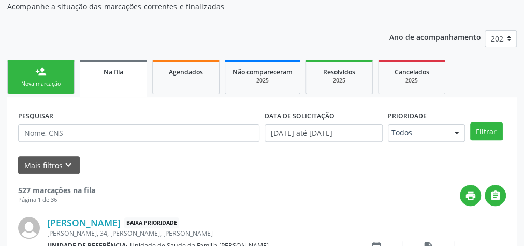
click at [62, 81] on div "Nova marcação" at bounding box center [41, 84] width 52 height 8
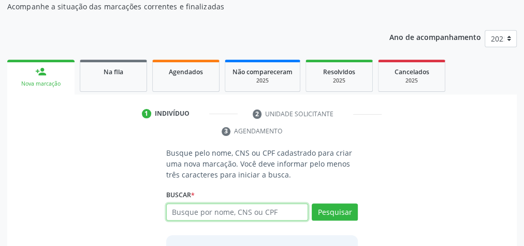
click at [257, 210] on input "text" at bounding box center [237, 212] width 142 height 18
type input "07114339410"
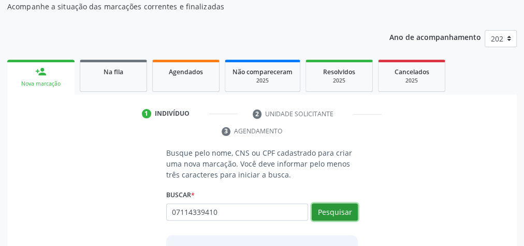
click at [339, 210] on button "Pesquisar" at bounding box center [335, 212] width 46 height 18
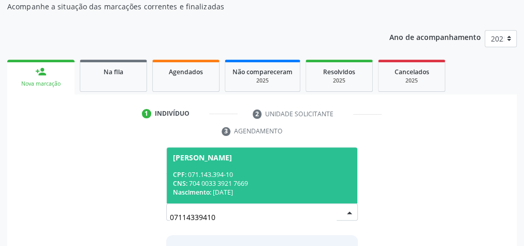
click at [286, 191] on div "Nascimento: [DATE]" at bounding box center [262, 192] width 178 height 9
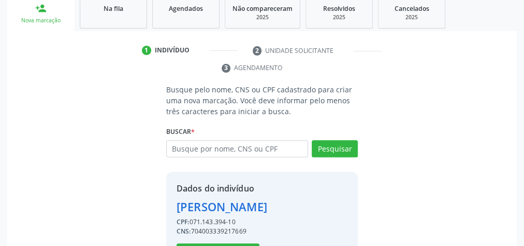
scroll to position [210, 0]
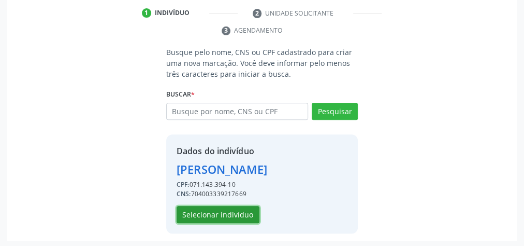
click at [235, 212] on button "Selecionar indivíduo" at bounding box center [218, 215] width 83 height 18
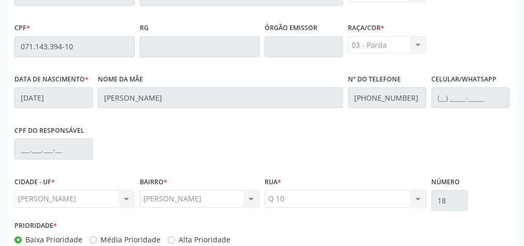
scroll to position [376, 0]
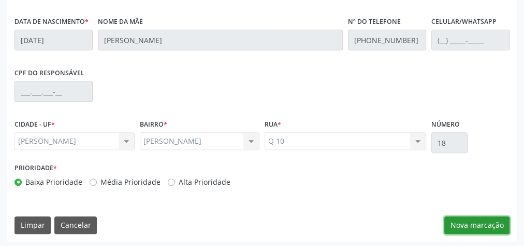
click at [467, 217] on button "Nova marcação" at bounding box center [476, 225] width 65 height 18
click at [0, 0] on textarea at bounding box center [0, 0] width 0 height 0
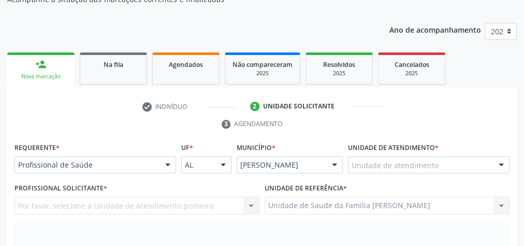
scroll to position [168, 0]
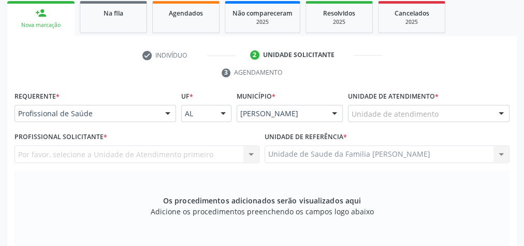
click at [454, 108] on div "Unidade de atendimento" at bounding box center [429, 114] width 162 height 18
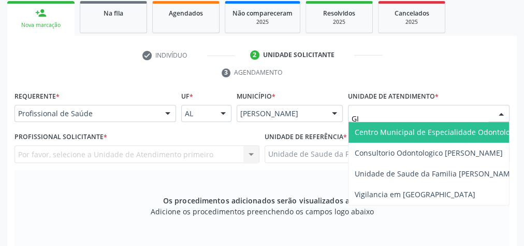
type input "GIS"
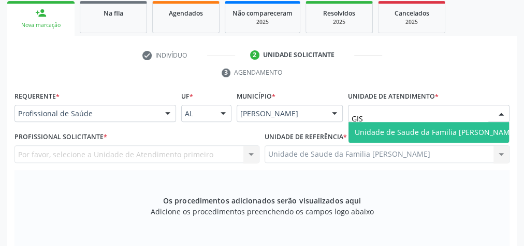
click at [446, 128] on span "Unidade de Saude da Familia [PERSON_NAME]" at bounding box center [436, 132] width 162 height 10
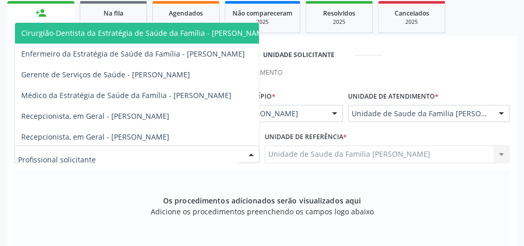
click at [248, 154] on div at bounding box center [251, 155] width 16 height 18
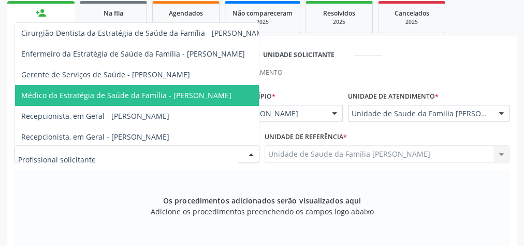
click at [228, 95] on span "Médico da Estratégia de Saúde da Família - [PERSON_NAME]" at bounding box center [126, 95] width 210 height 10
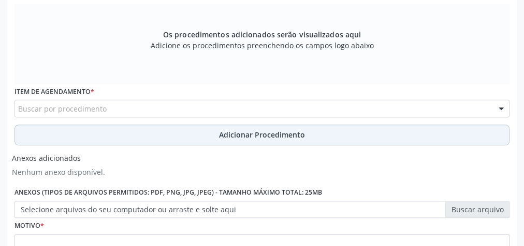
scroll to position [376, 0]
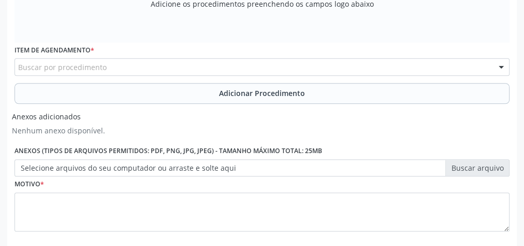
click at [271, 63] on div "Buscar por procedimento" at bounding box center [262, 67] width 495 height 18
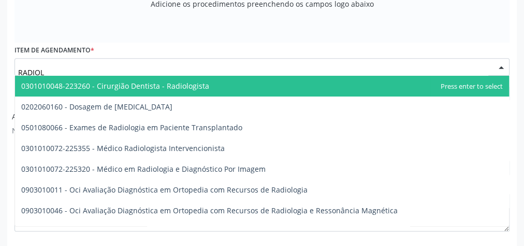
type input "RADIOLO"
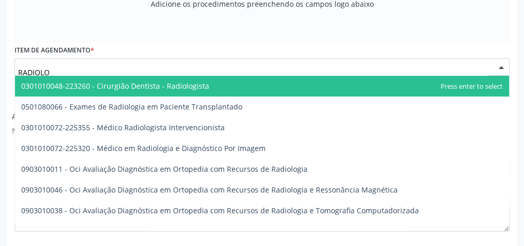
click at [196, 82] on span "0301010048-223260 - Cirurgião Dentista - Radiologista" at bounding box center [115, 86] width 188 height 10
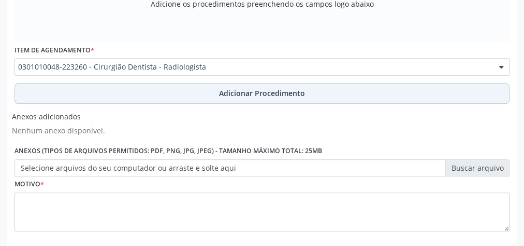
click at [247, 91] on span "Adicionar Procedimento" at bounding box center [262, 93] width 86 height 11
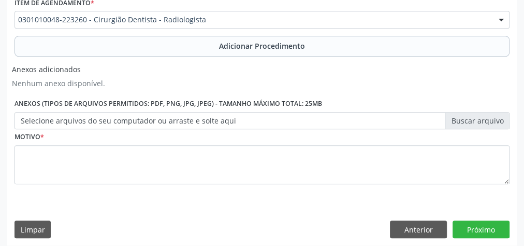
scroll to position [387, 0]
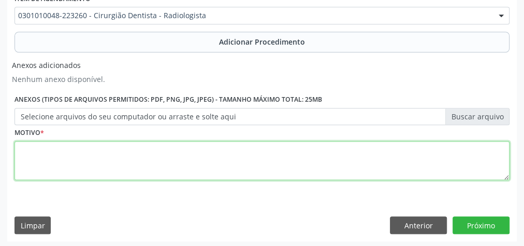
click at [210, 152] on textarea at bounding box center [262, 160] width 495 height 39
click at [277, 161] on textarea at bounding box center [262, 160] width 495 height 39
type textarea "SOLICITO PERIAPICAL."
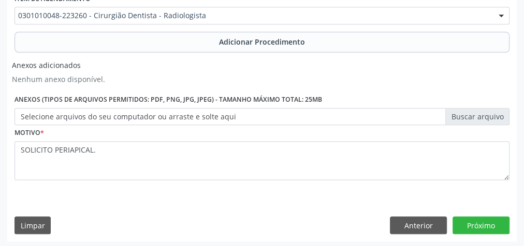
click at [476, 114] on label "Selecione arquivos do seu computador ou arraste e solte aqui" at bounding box center [262, 117] width 495 height 18
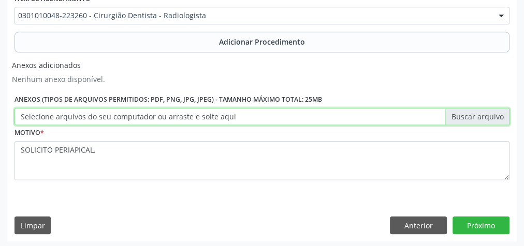
click at [476, 114] on input "Selecione arquivos do seu computador ou arraste e solte aqui" at bounding box center [262, 117] width 495 height 18
type input "C:\fakepath\RADIOLOGIA.jpeg"
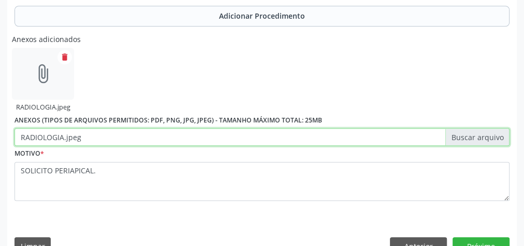
scroll to position [434, 0]
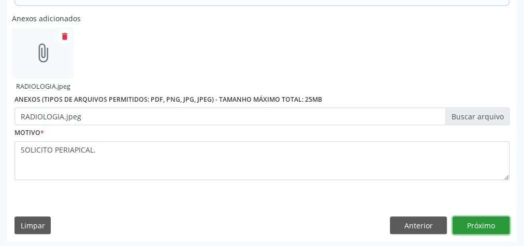
click at [477, 222] on button "Próximo" at bounding box center [481, 225] width 57 height 18
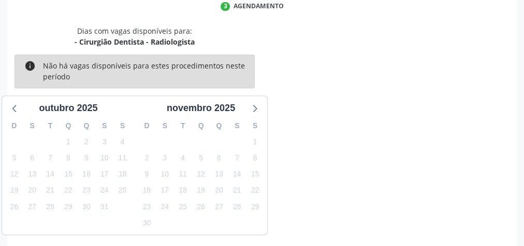
scroll to position [275, 0]
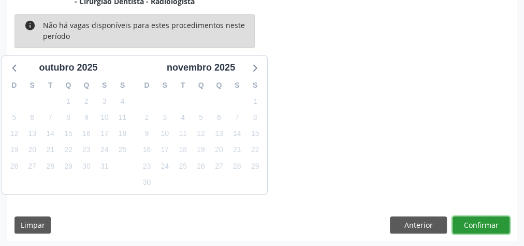
click at [482, 224] on button "Confirmar" at bounding box center [481, 225] width 57 height 18
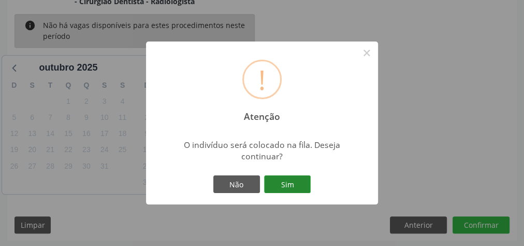
click at [296, 184] on button "Sim" at bounding box center [287, 184] width 47 height 18
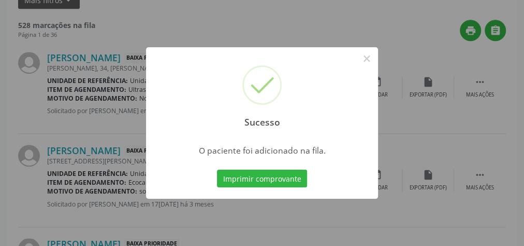
scroll to position [110, 0]
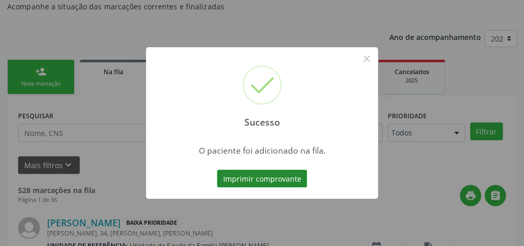
click at [292, 181] on button "Imprimir comprovante" at bounding box center [262, 178] width 90 height 18
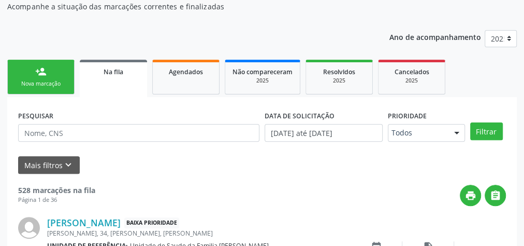
click at [33, 74] on link "person_add Nova marcação" at bounding box center [40, 77] width 67 height 35
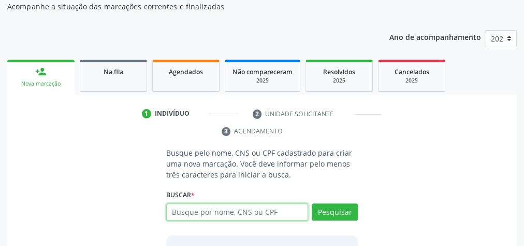
click at [201, 210] on input "text" at bounding box center [237, 212] width 142 height 18
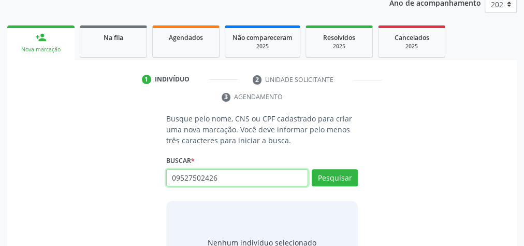
scroll to position [195, 0]
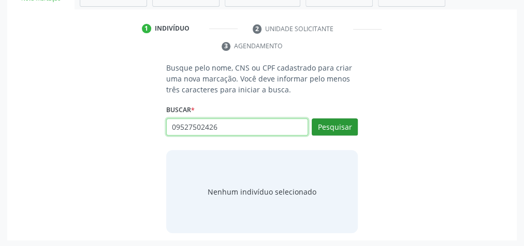
type input "09527502426"
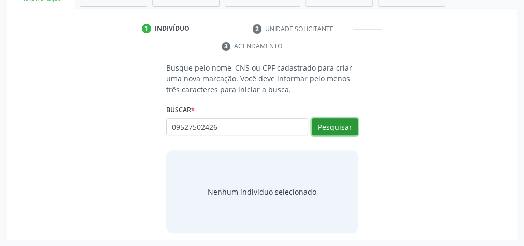
click at [326, 129] on button "Pesquisar" at bounding box center [335, 127] width 46 height 18
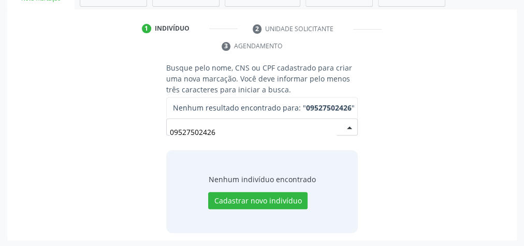
scroll to position [112, 0]
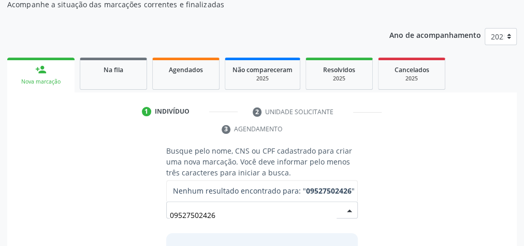
click at [240, 210] on input "09527502426" at bounding box center [253, 215] width 167 height 21
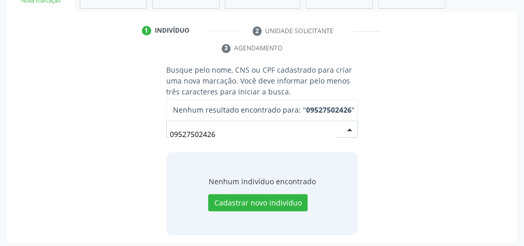
scroll to position [195, 0]
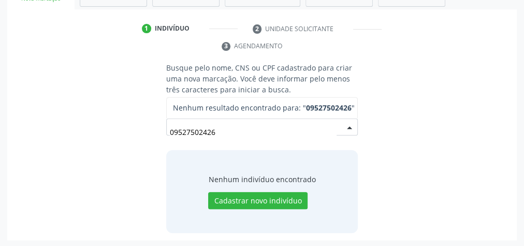
click at [239, 131] on input "09527502426" at bounding box center [253, 132] width 167 height 21
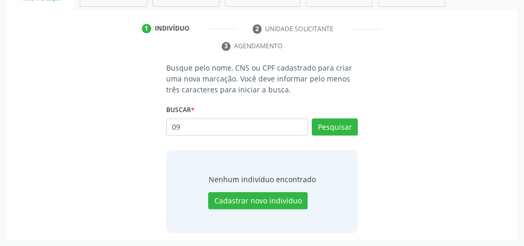
type input "0"
type input "09527502446"
click at [340, 128] on button "Pesquisar" at bounding box center [335, 127] width 46 height 18
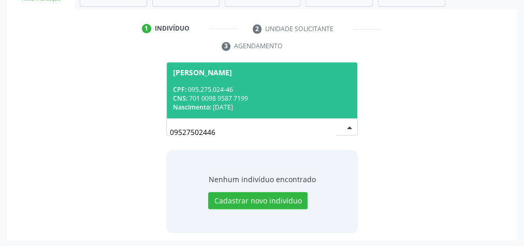
click at [249, 90] on div "CPF: 095.275.024-46" at bounding box center [262, 89] width 178 height 9
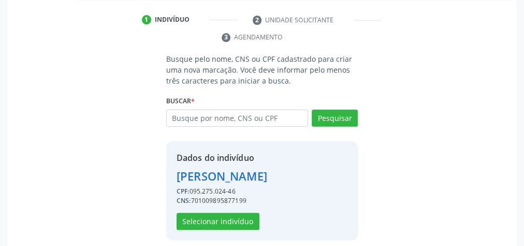
scroll to position [210, 0]
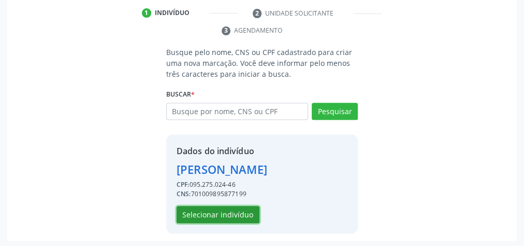
click at [227, 213] on button "Selecionar indivíduo" at bounding box center [218, 215] width 83 height 18
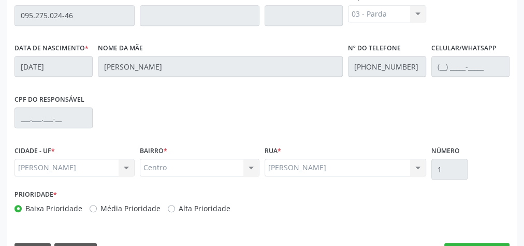
scroll to position [376, 0]
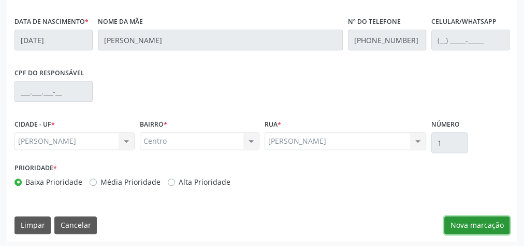
click at [492, 222] on button "Nova marcação" at bounding box center [476, 225] width 65 height 18
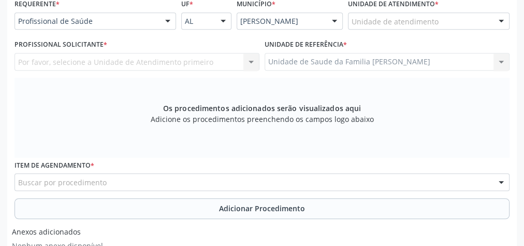
scroll to position [210, 0]
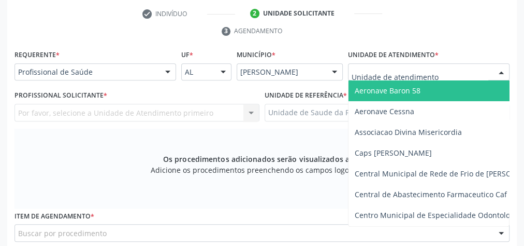
click at [496, 67] on div at bounding box center [502, 73] width 16 height 18
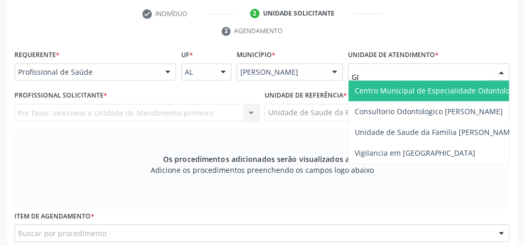
type input "GIS"
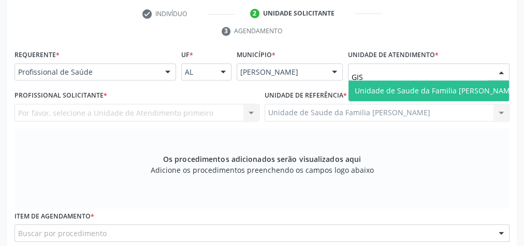
click at [449, 91] on span "Unidade de Saude da Familia [PERSON_NAME]" at bounding box center [436, 90] width 162 height 10
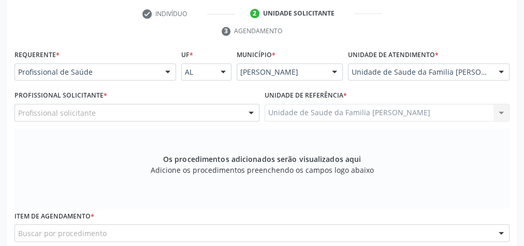
click at [251, 111] on div at bounding box center [251, 113] width 16 height 18
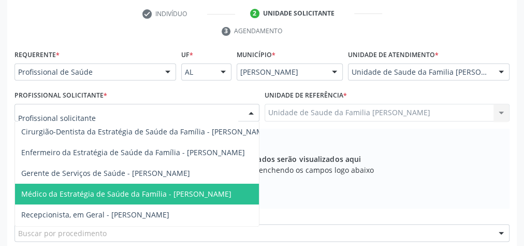
click at [208, 190] on span "Médico da Estratégia de Saúde da Família - [PERSON_NAME]" at bounding box center [126, 194] width 210 height 10
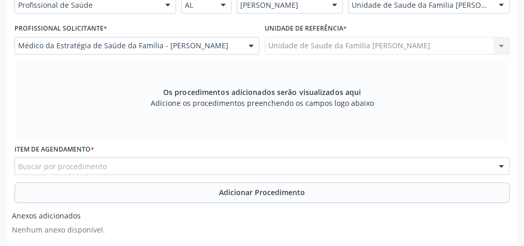
scroll to position [334, 0]
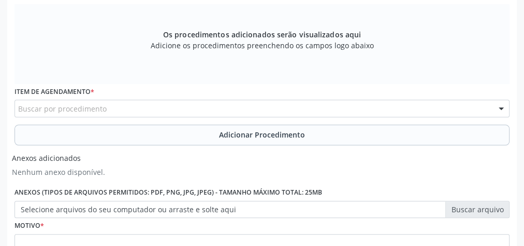
click at [212, 108] on div "Buscar por procedimento" at bounding box center [262, 108] width 495 height 18
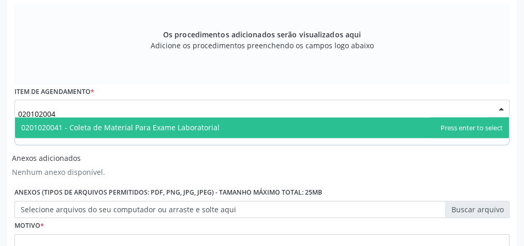
type input "0201020041"
click at [163, 122] on span "0201020041 - Coleta de Material Para Exame Laboratorial" at bounding box center [120, 127] width 198 height 10
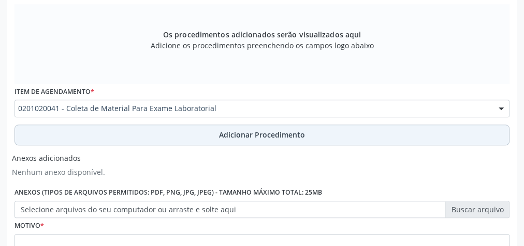
click at [249, 129] on span "Adicionar Procedimento" at bounding box center [262, 134] width 86 height 11
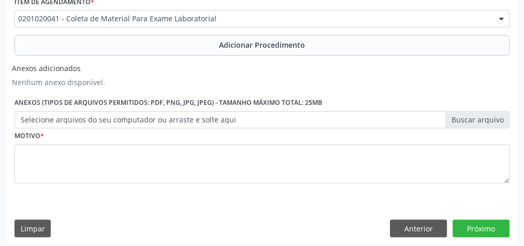
scroll to position [387, 0]
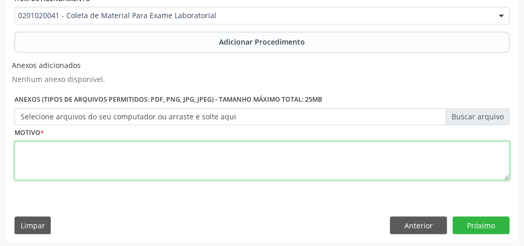
click at [224, 160] on textarea at bounding box center [262, 160] width 495 height 39
type textarea "CONTROLE CLINICA"
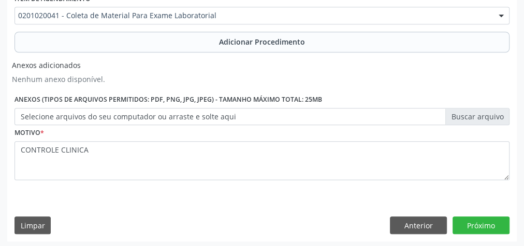
click at [481, 117] on label "Selecione arquivos do seu computador ou arraste e solte aqui" at bounding box center [262, 117] width 495 height 18
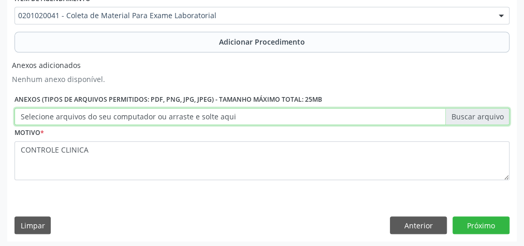
click at [481, 117] on input "Selecione arquivos do seu computador ou arraste e solte aqui" at bounding box center [262, 117] width 495 height 18
type input "C:\fakepath\LBTR.jpeg"
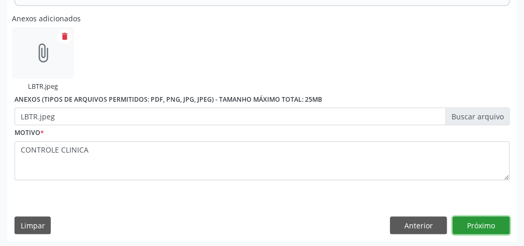
click at [472, 222] on button "Próximo" at bounding box center [481, 225] width 57 height 18
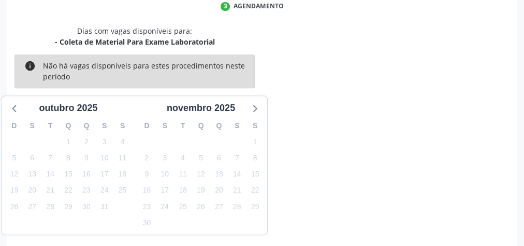
scroll to position [275, 0]
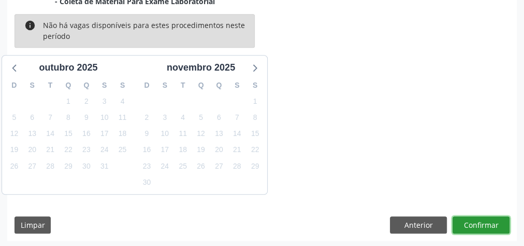
click at [472, 220] on button "Confirmar" at bounding box center [481, 225] width 57 height 18
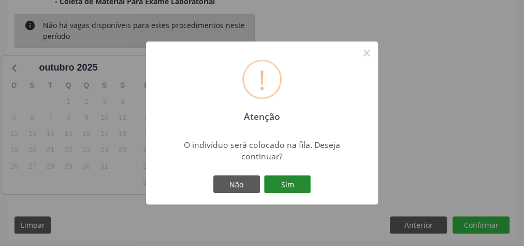
click at [306, 184] on button "Sim" at bounding box center [287, 184] width 47 height 18
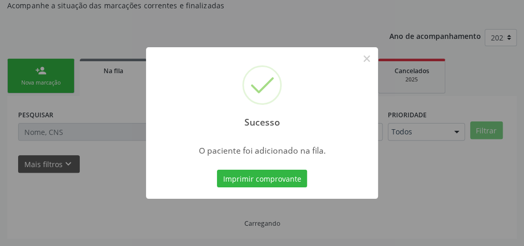
scroll to position [110, 0]
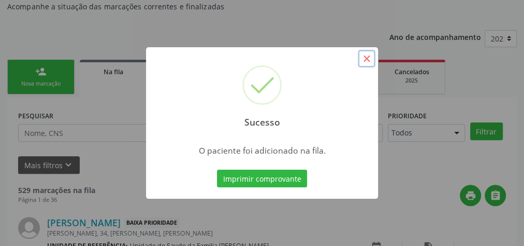
click at [363, 61] on button "×" at bounding box center [367, 59] width 18 height 18
